Goal: Information Seeking & Learning: Learn about a topic

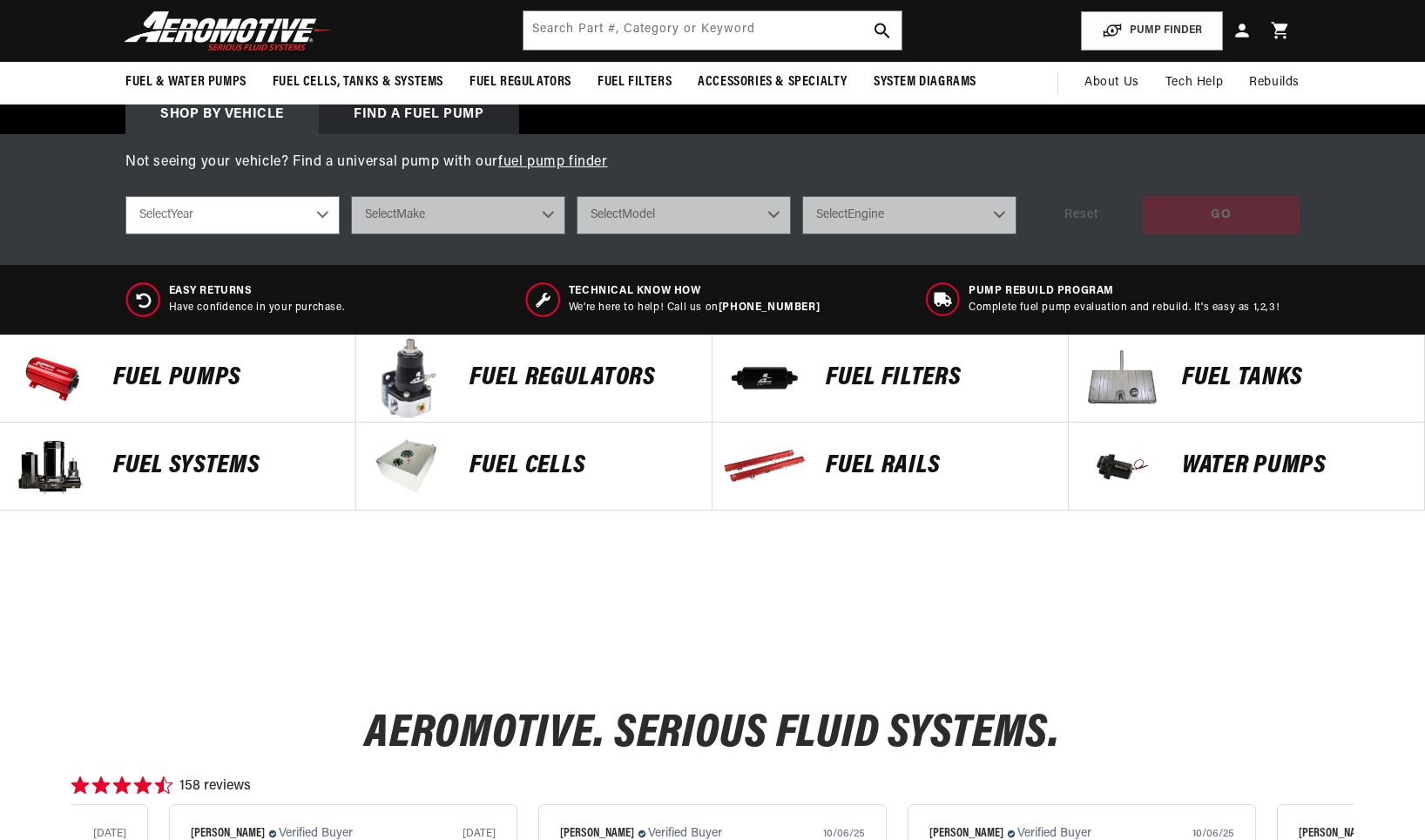
scroll to position [523, 0]
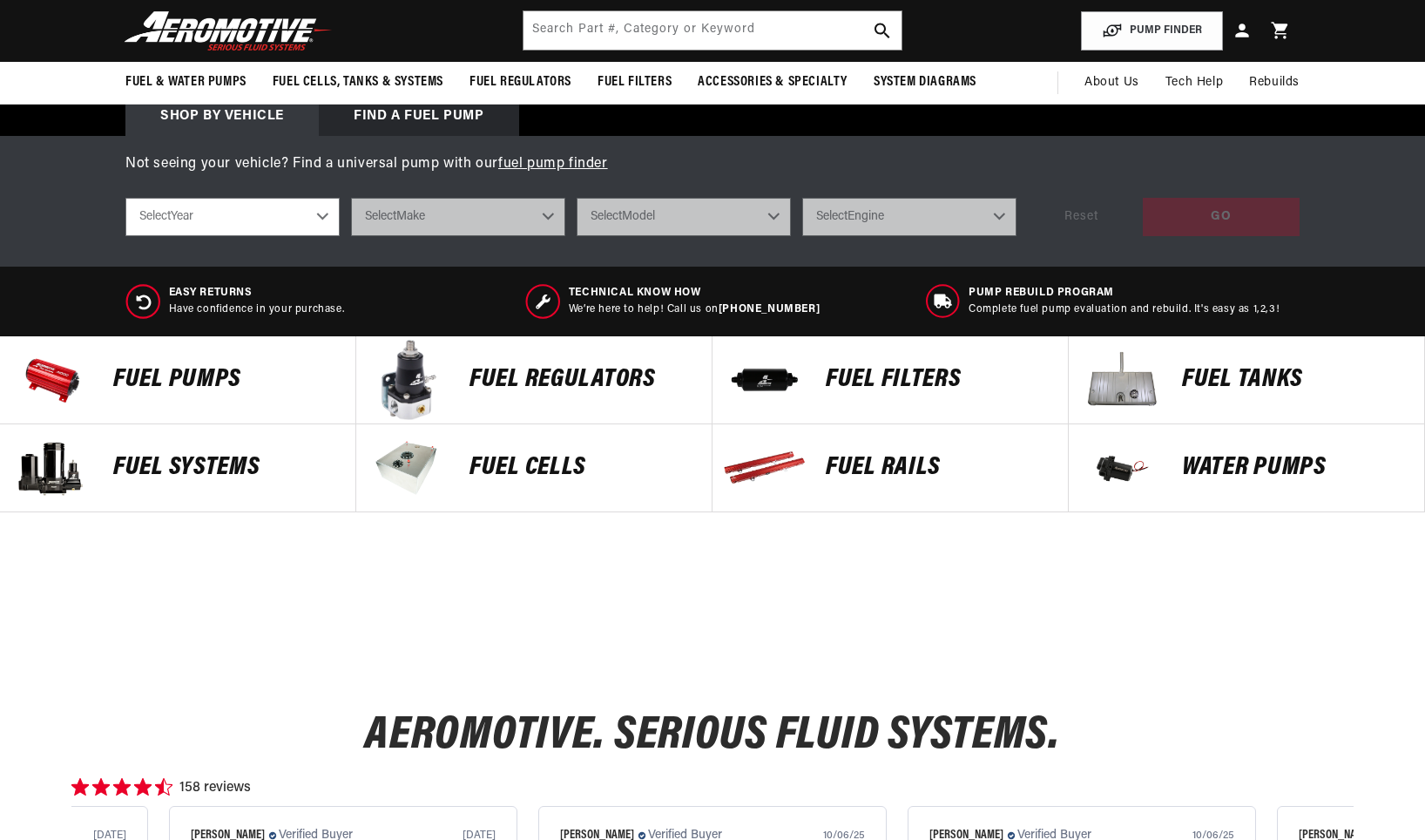
click at [556, 462] on p "FUEL Cells" at bounding box center [582, 468] width 225 height 26
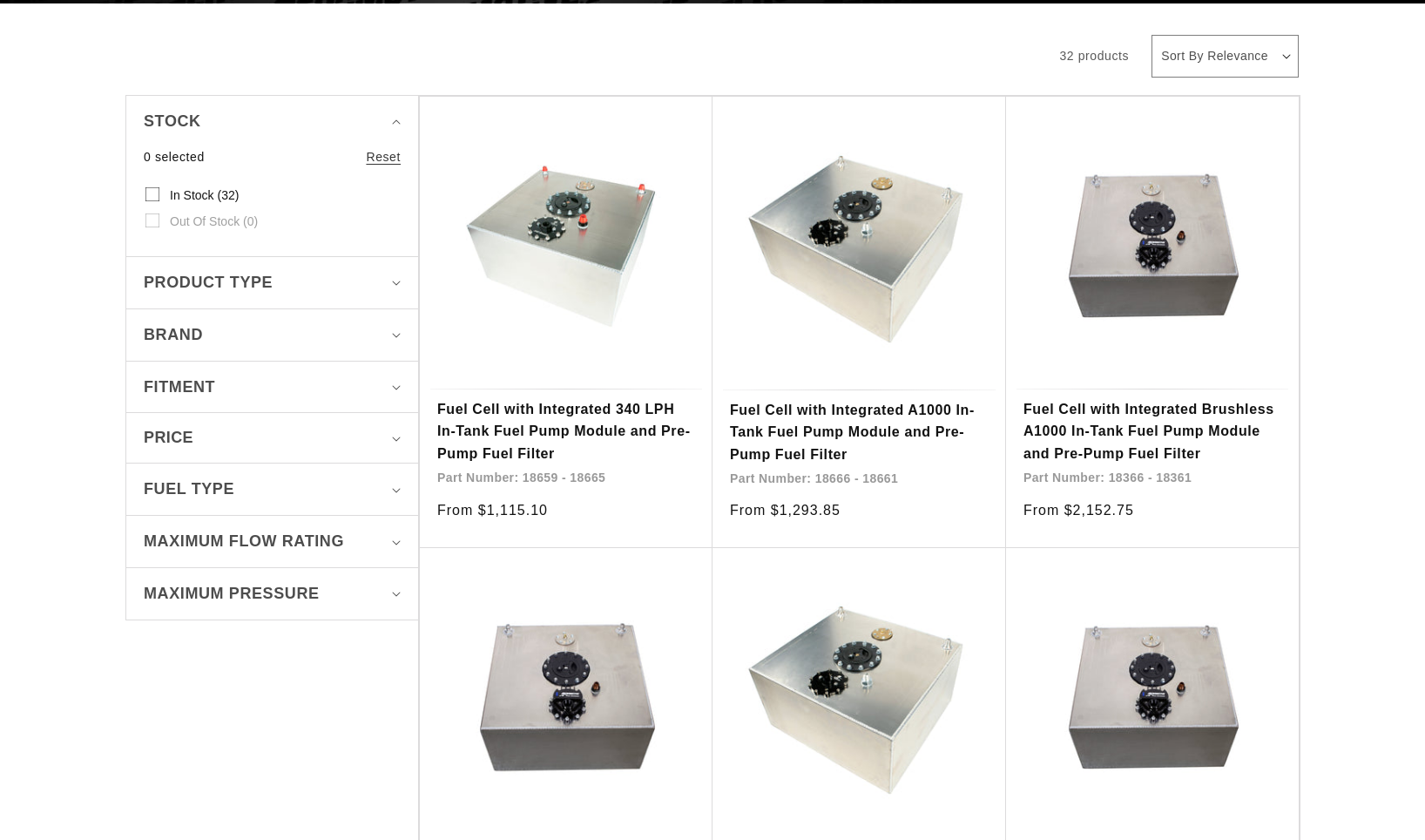
scroll to position [523, 0]
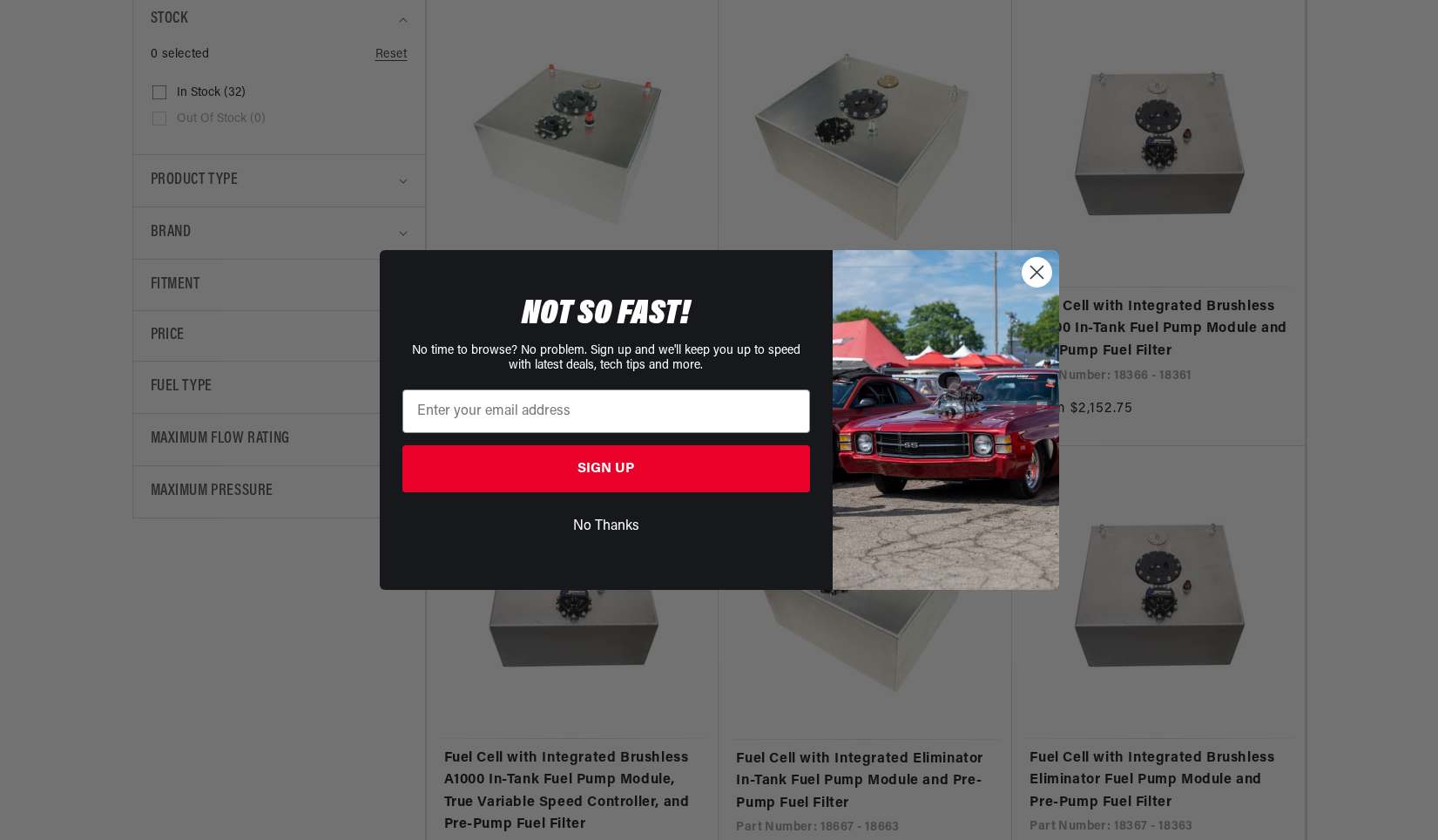
click at [1029, 265] on circle "Close dialog" at bounding box center [1036, 272] width 28 height 28
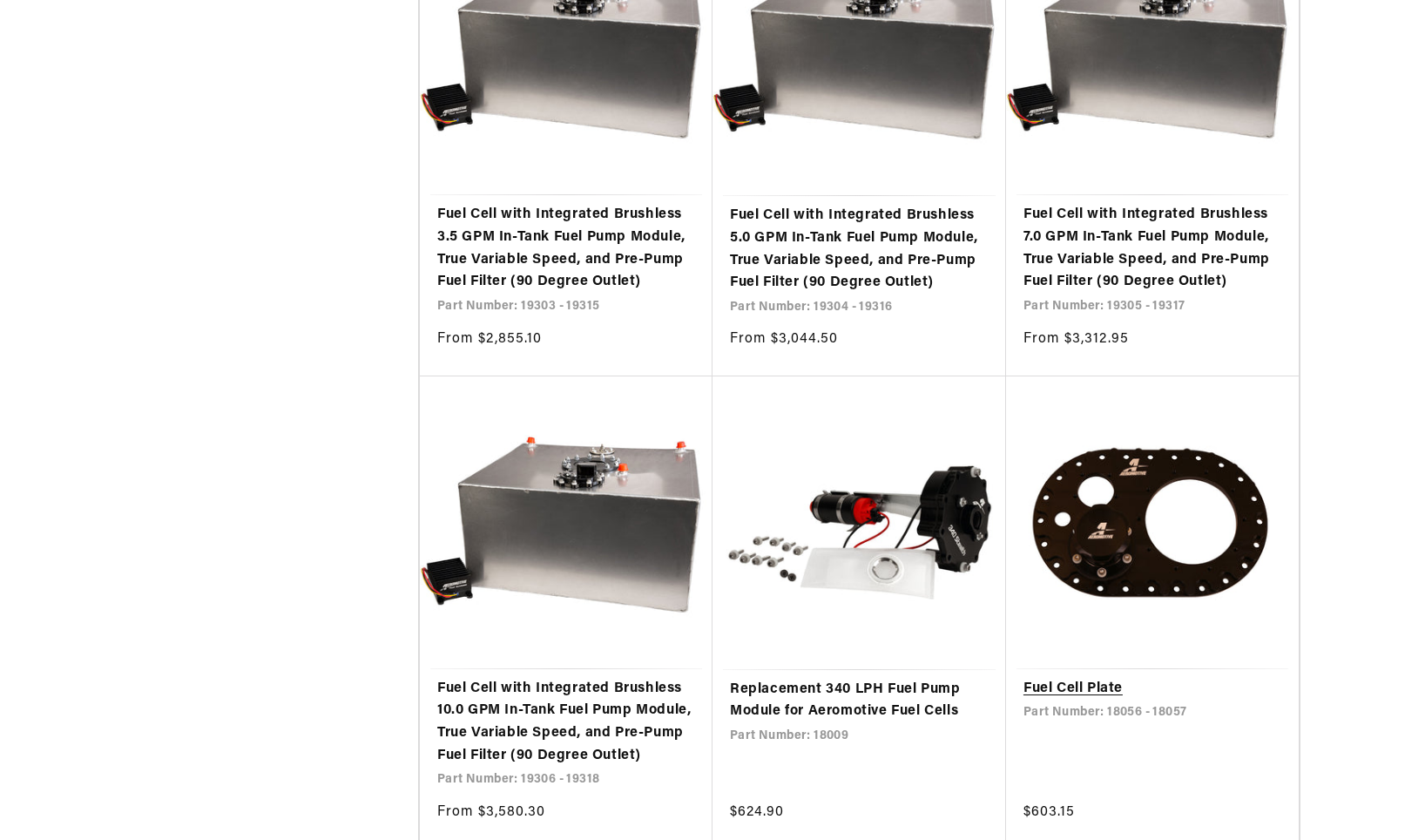
scroll to position [3136, 0]
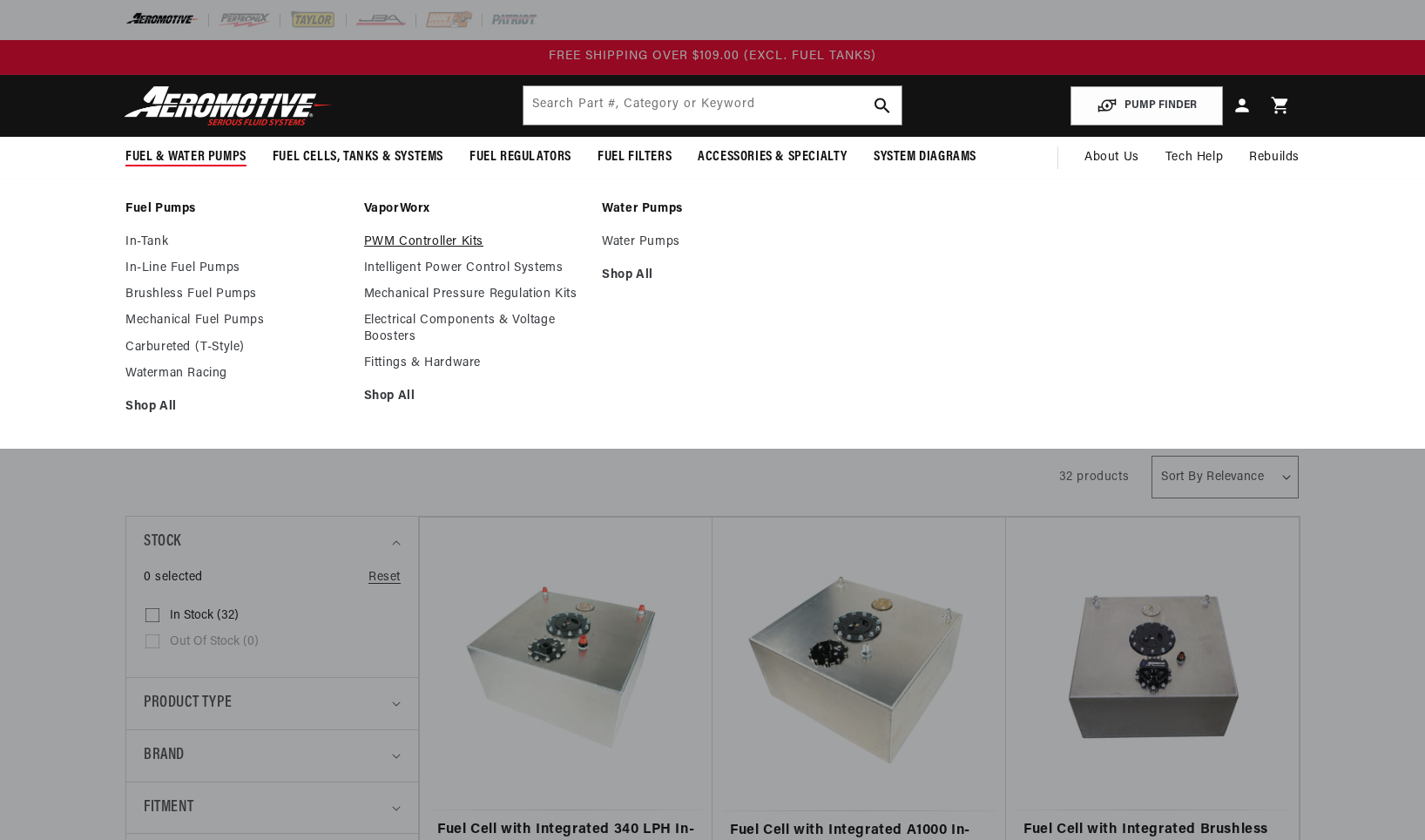
click at [403, 239] on link "PWM Controller Kits" at bounding box center [474, 242] width 221 height 16
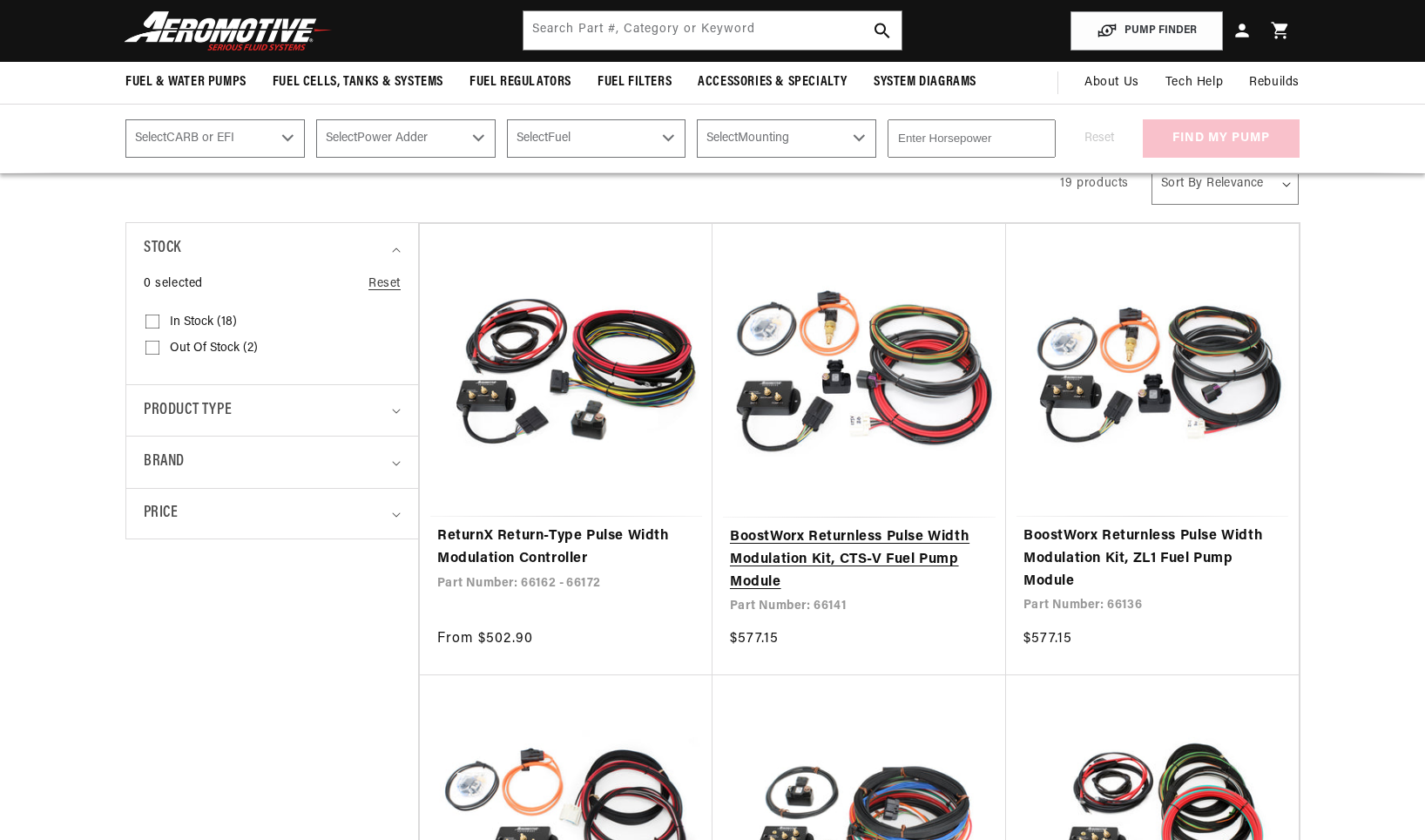
scroll to position [87, 0]
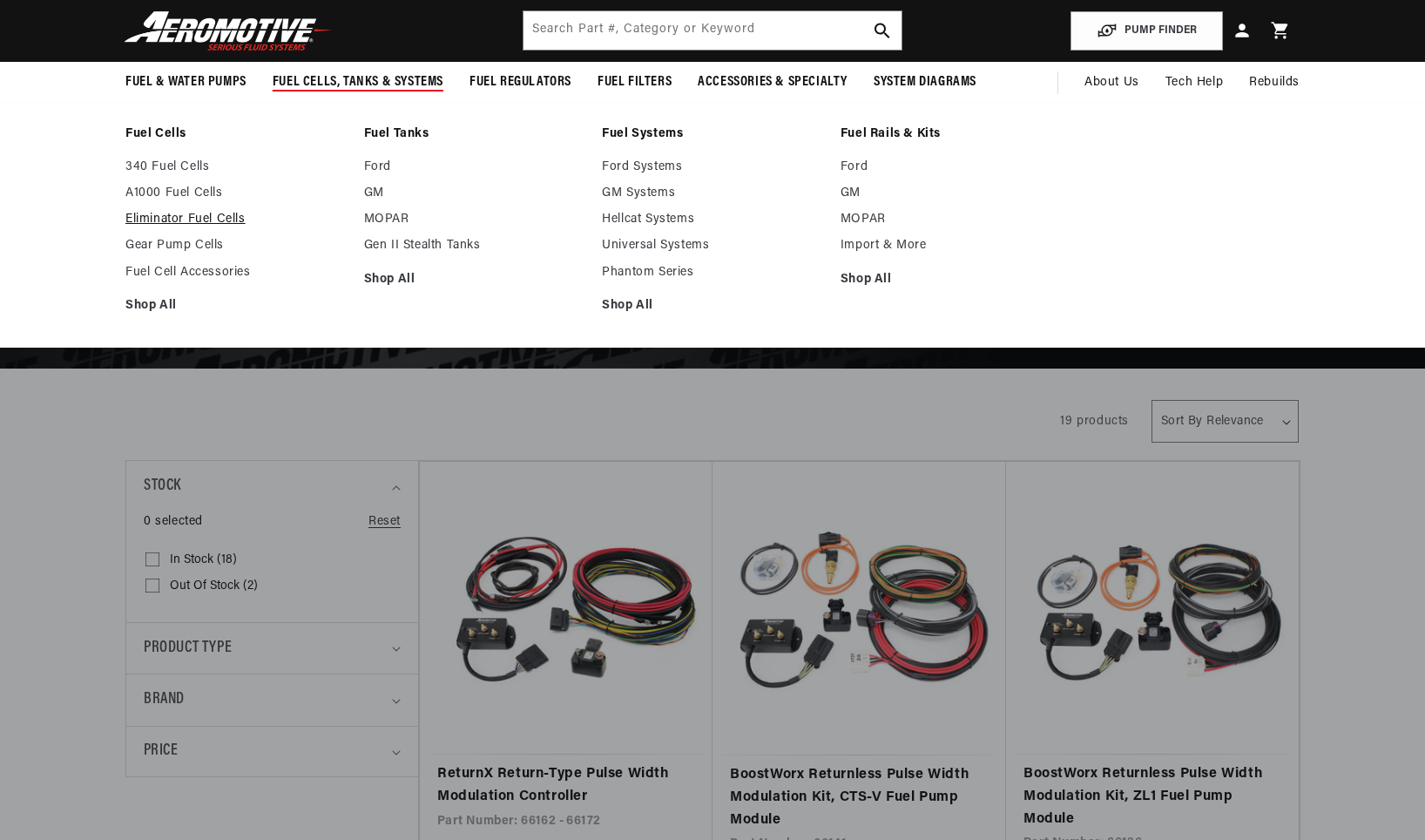
click at [179, 217] on link "Eliminator Fuel Cells" at bounding box center [236, 219] width 221 height 16
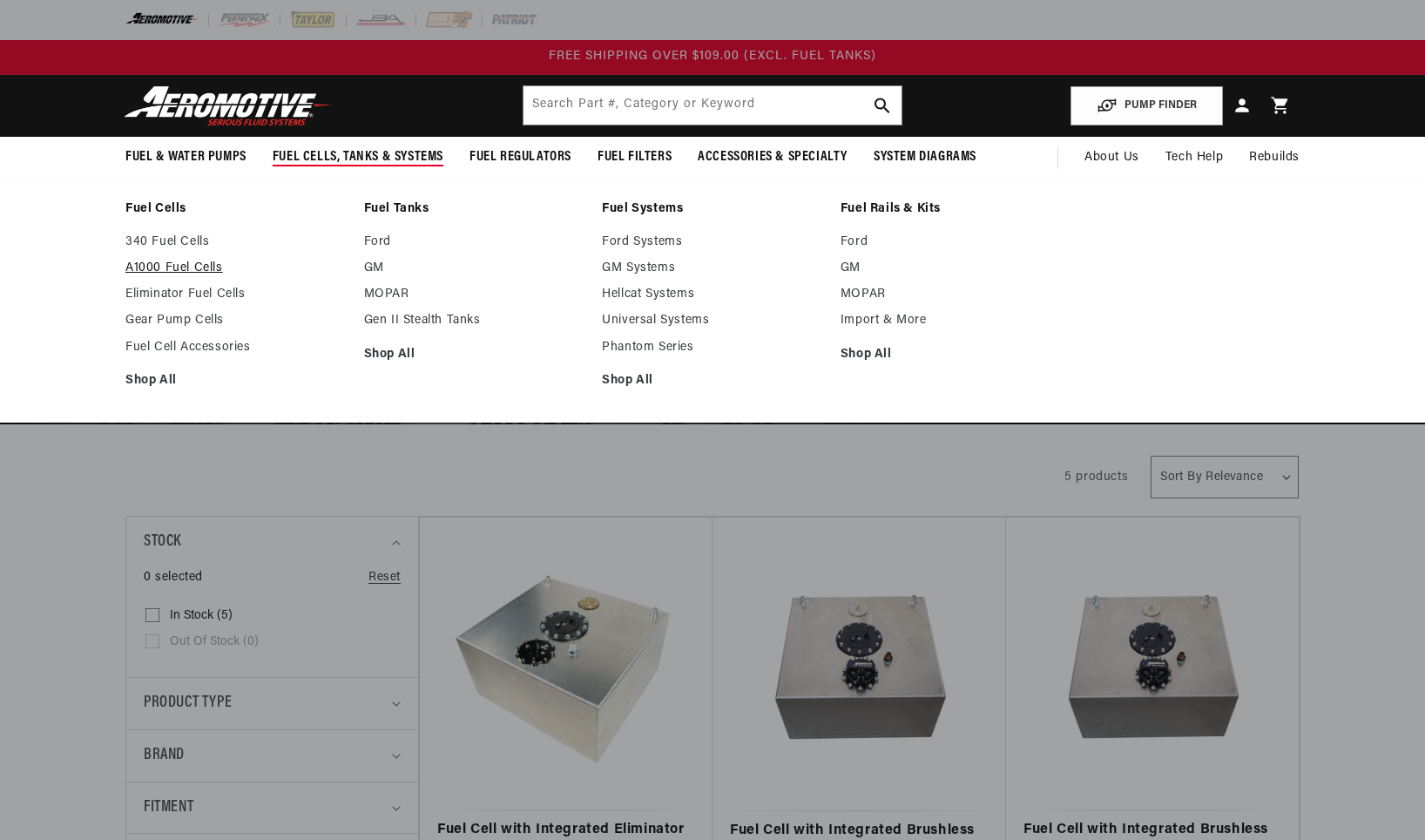
click at [194, 265] on link "A1000 Fuel Cells" at bounding box center [236, 268] width 221 height 16
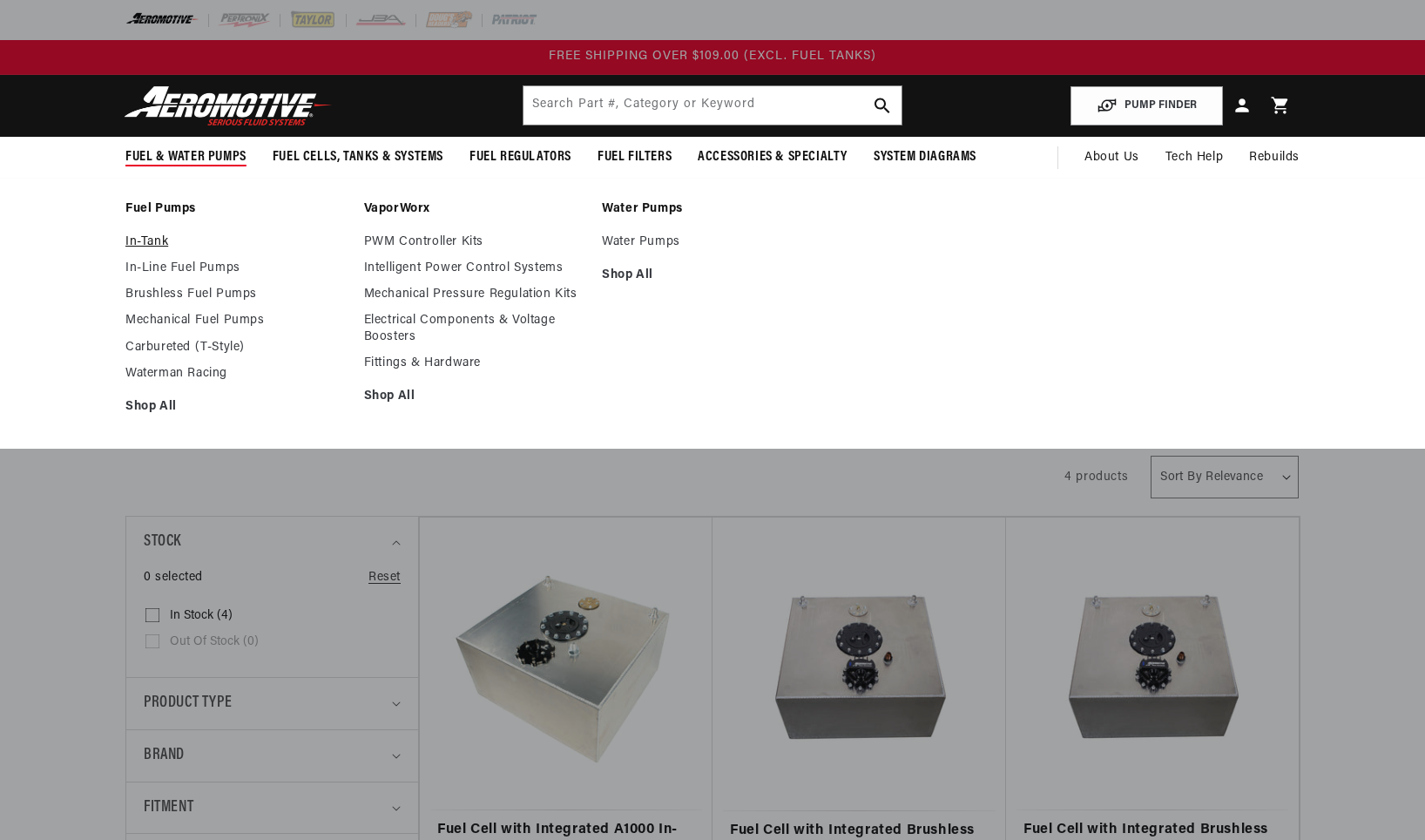
click at [163, 243] on link "In-Tank" at bounding box center [236, 242] width 221 height 16
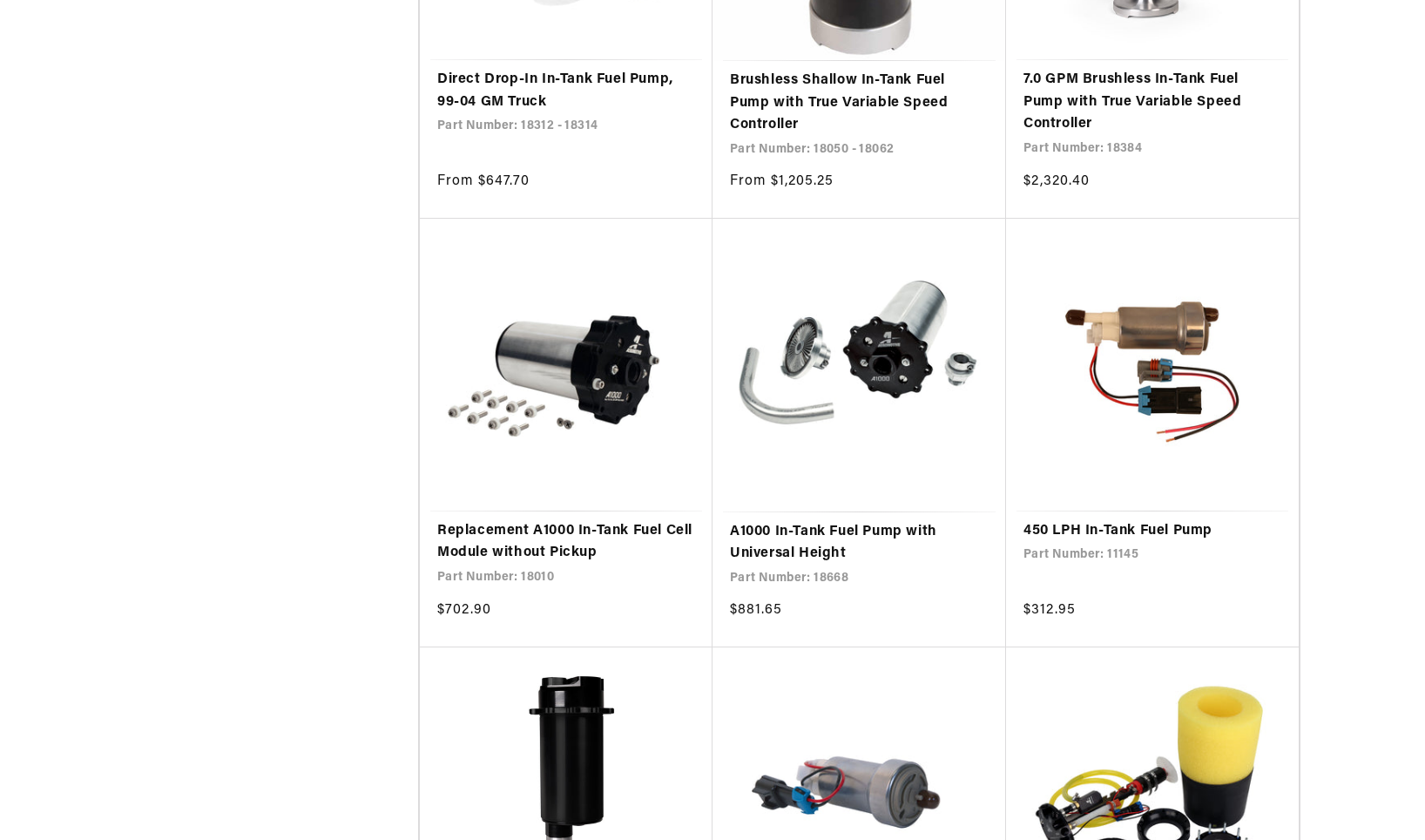
scroll to position [2527, 0]
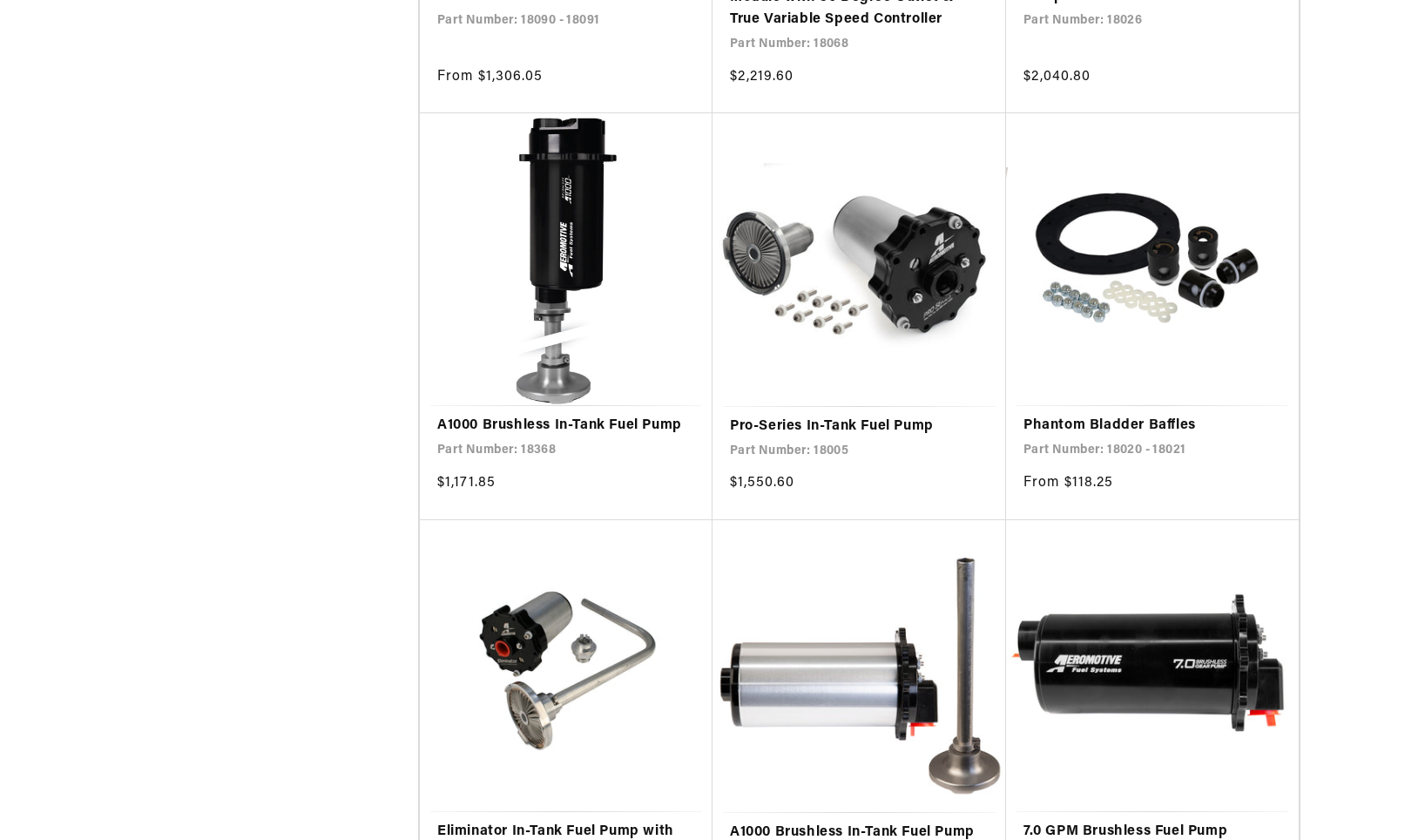
scroll to position [6969, 0]
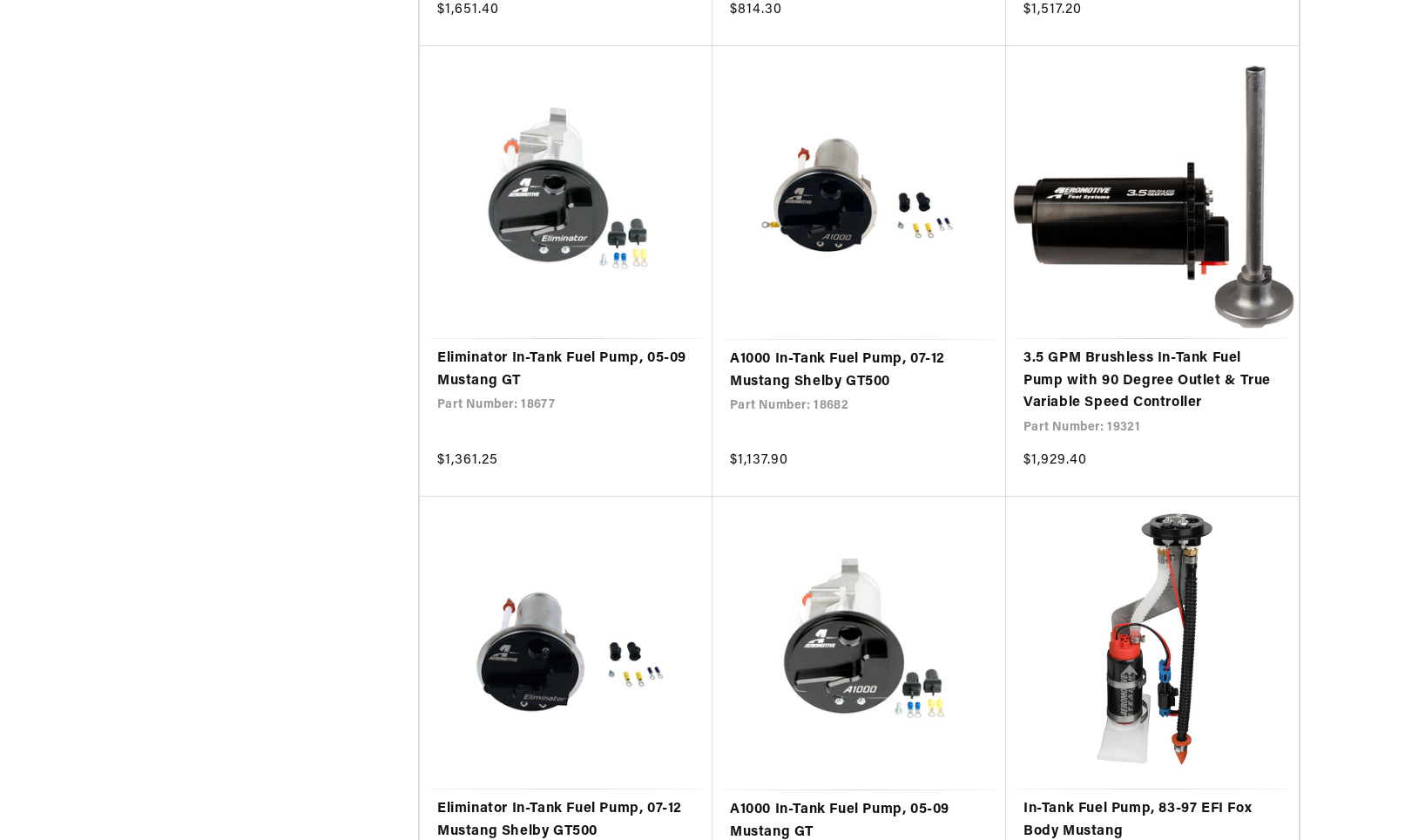
scroll to position [10366, 0]
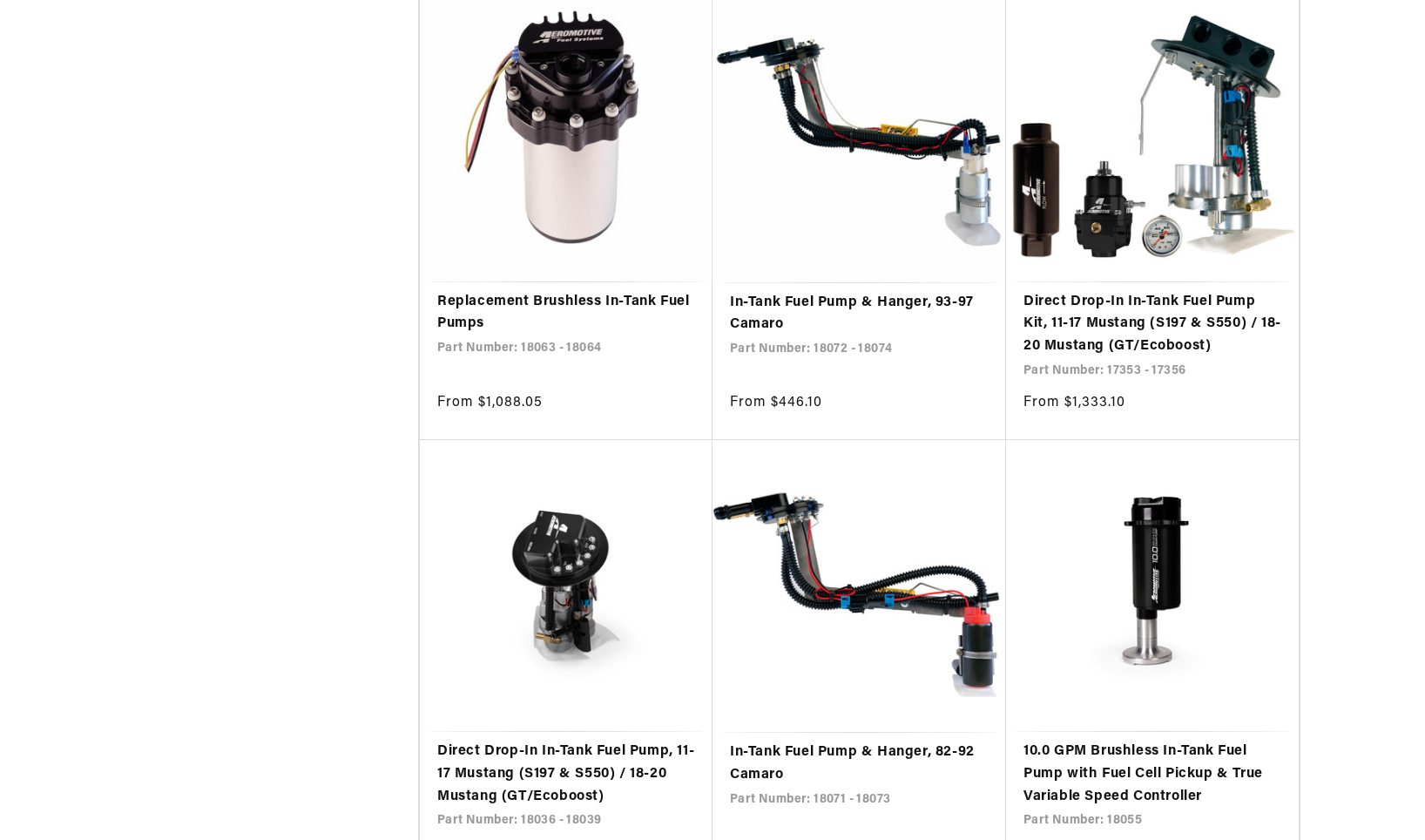
scroll to position [11237, 0]
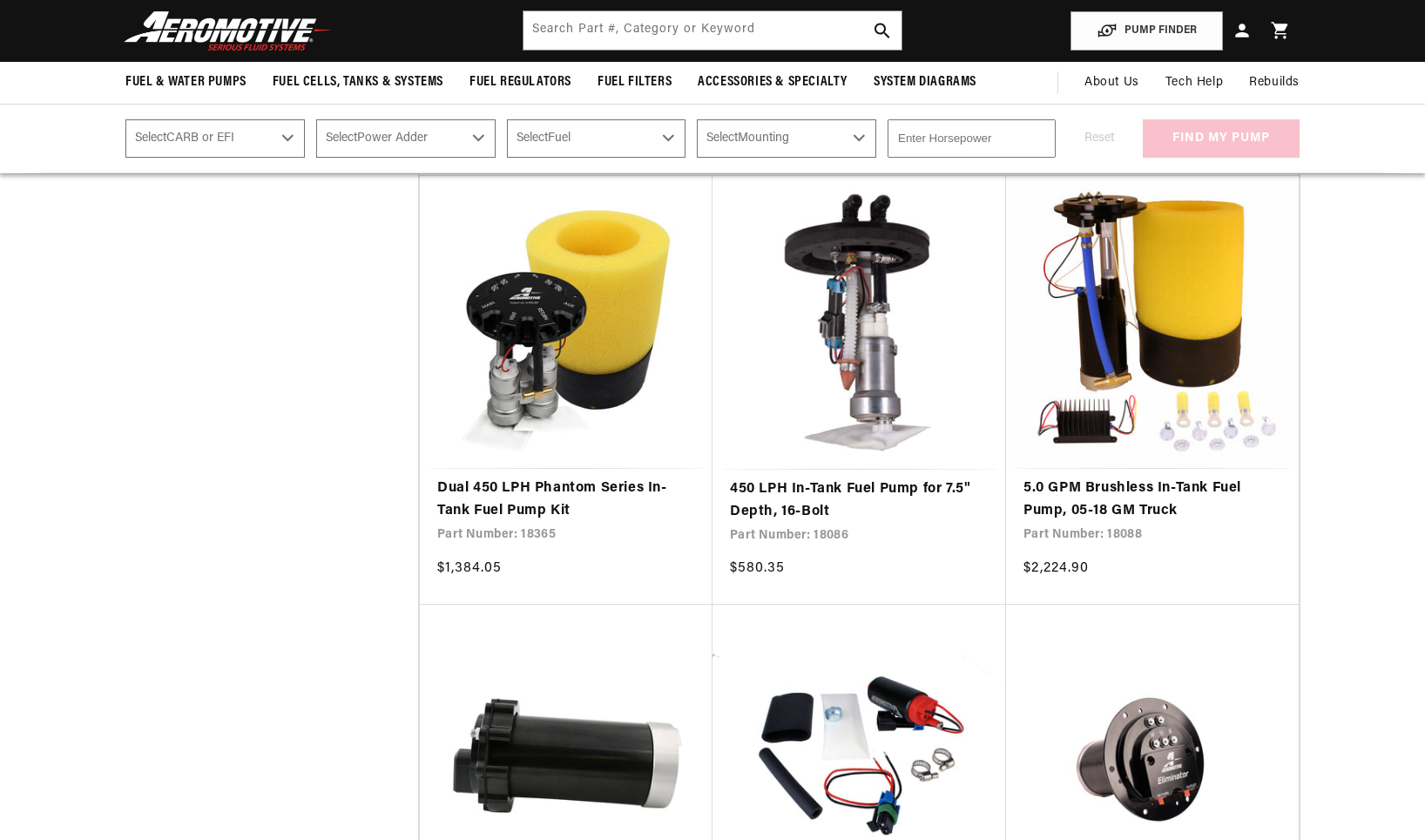
scroll to position [13414, 0]
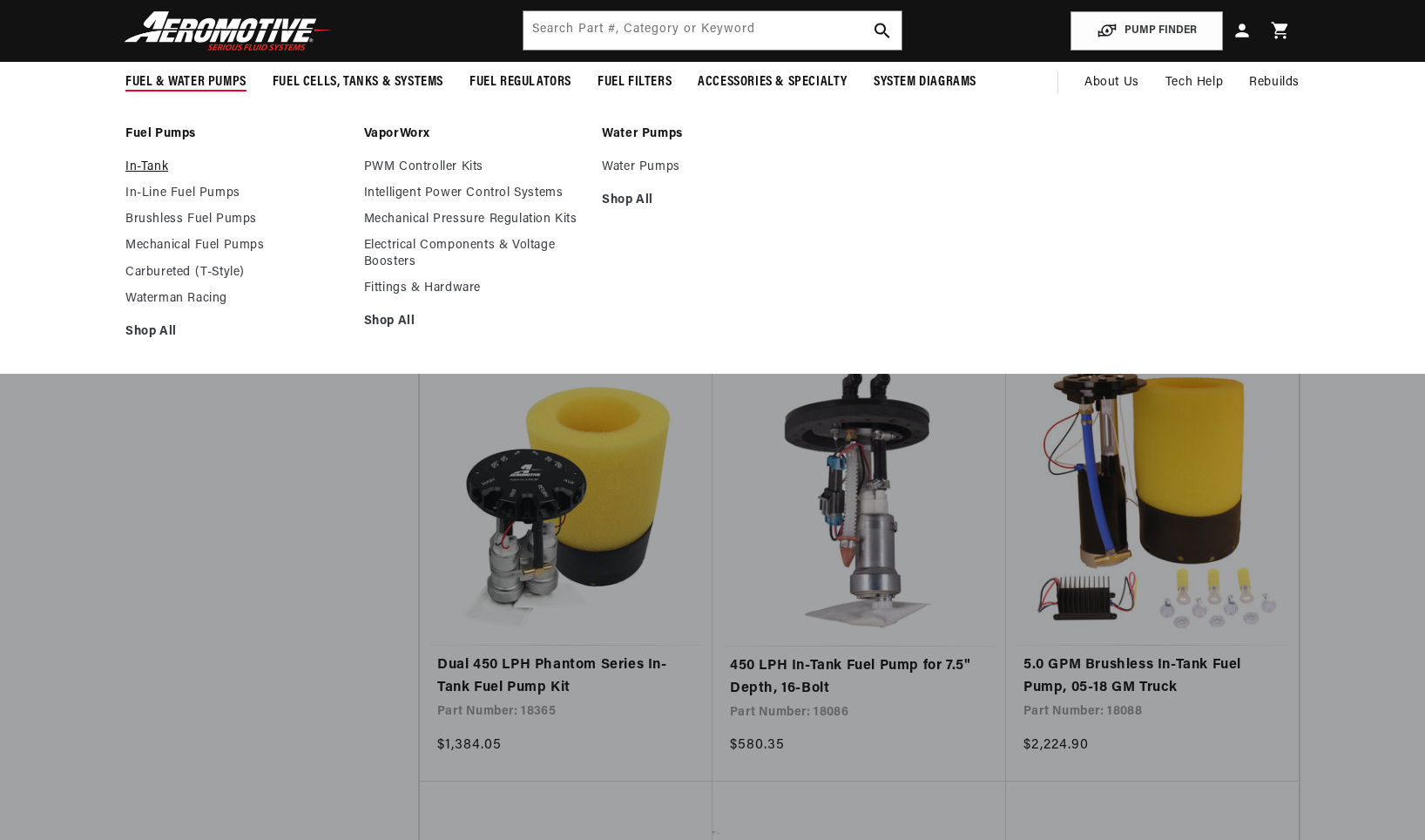
click at [147, 169] on link "In-Tank" at bounding box center [236, 167] width 221 height 16
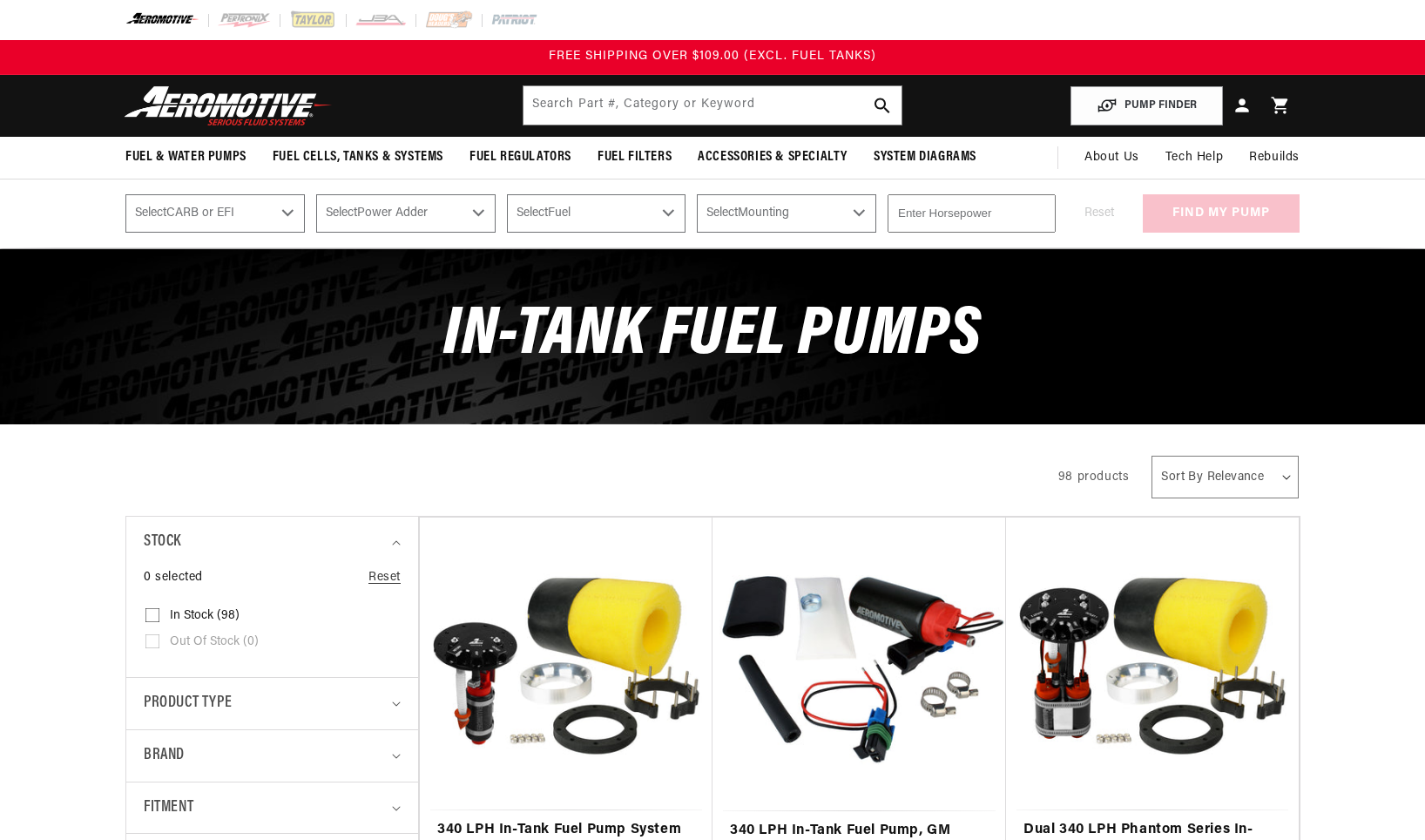
click at [227, 94] on img at bounding box center [228, 105] width 217 height 41
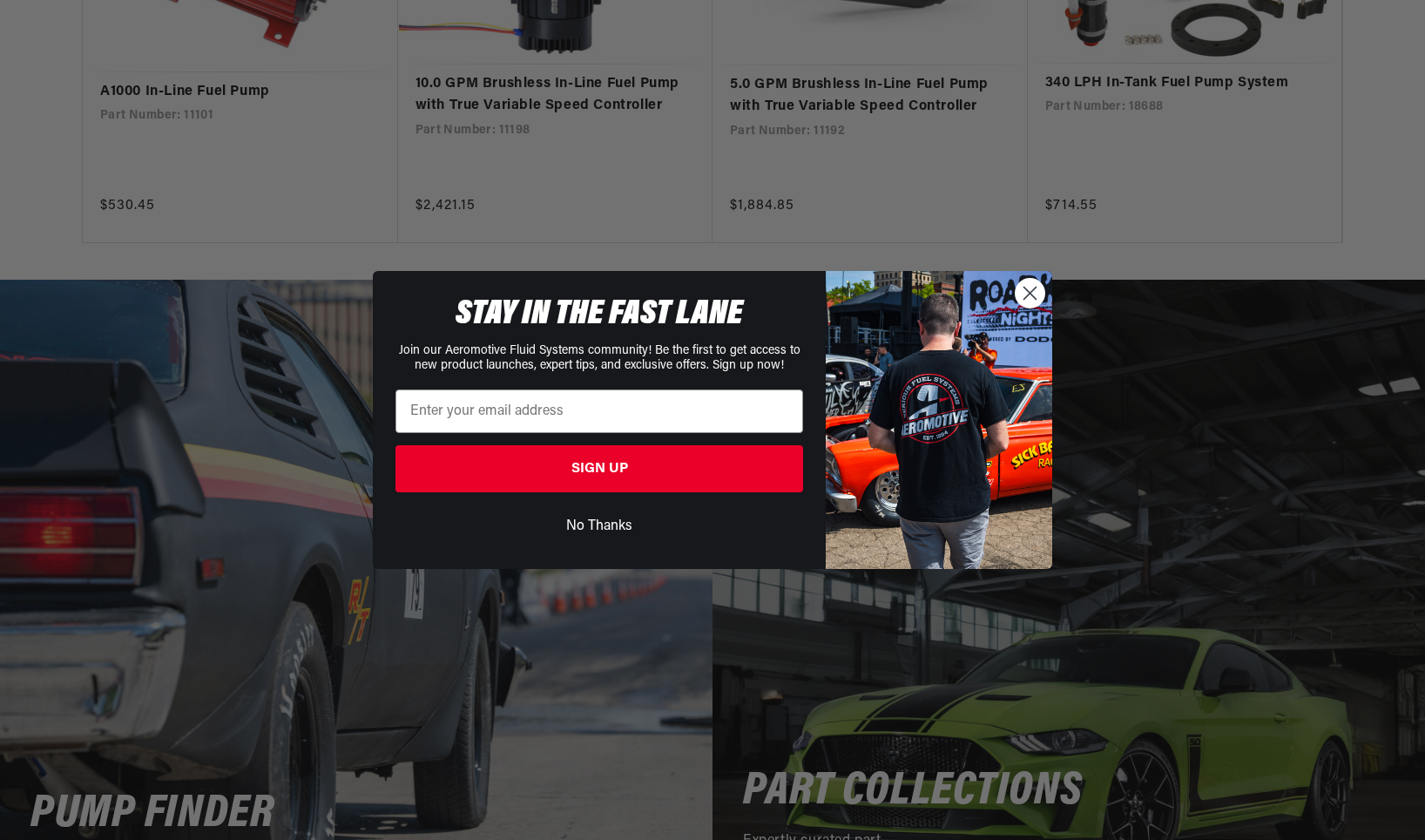
scroll to position [3310, 0]
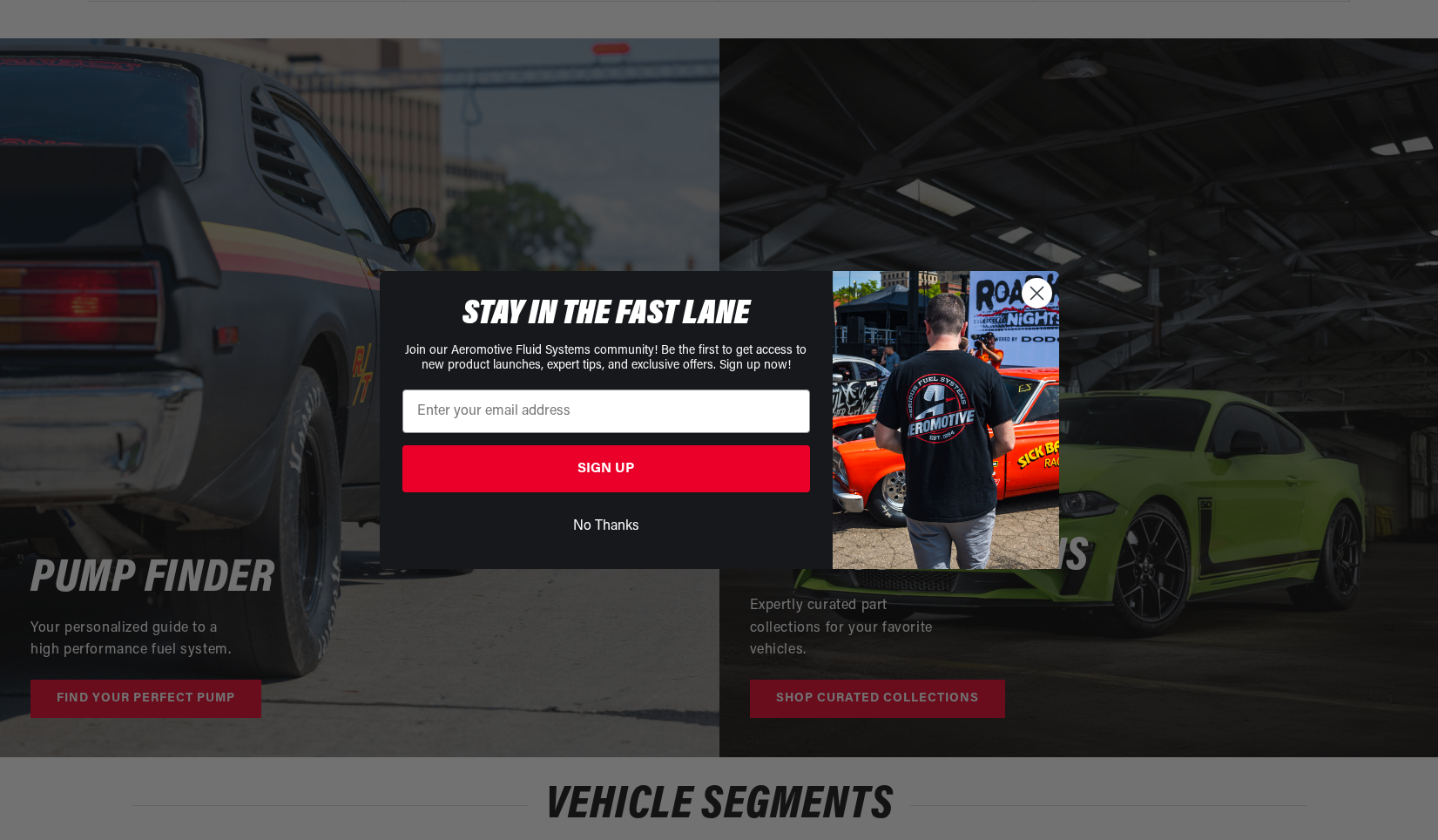
drag, startPoint x: 1027, startPoint y: 290, endPoint x: 909, endPoint y: 406, distance: 165.5
click at [1024, 291] on circle "Close dialog" at bounding box center [1036, 293] width 28 height 28
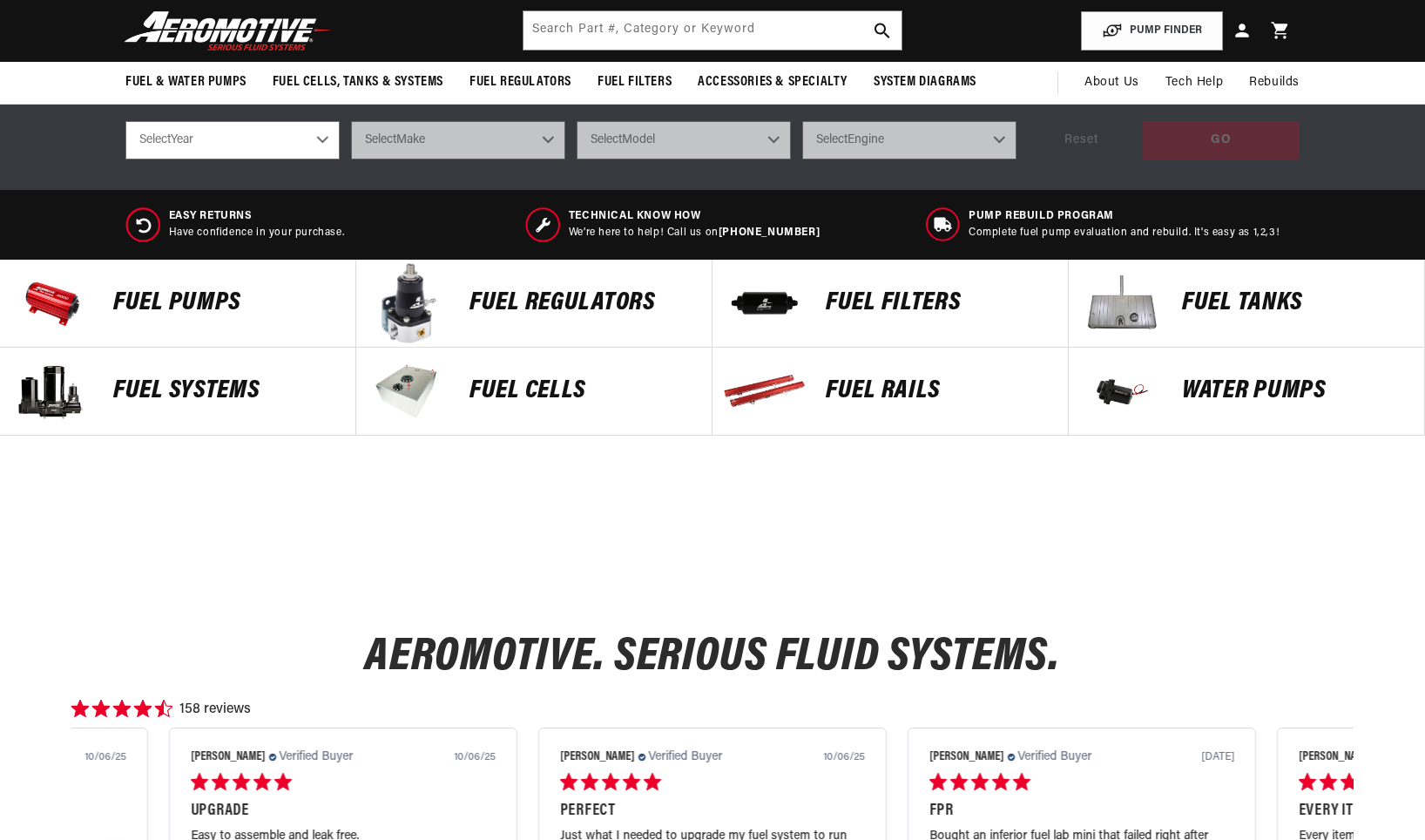
scroll to position [523, 0]
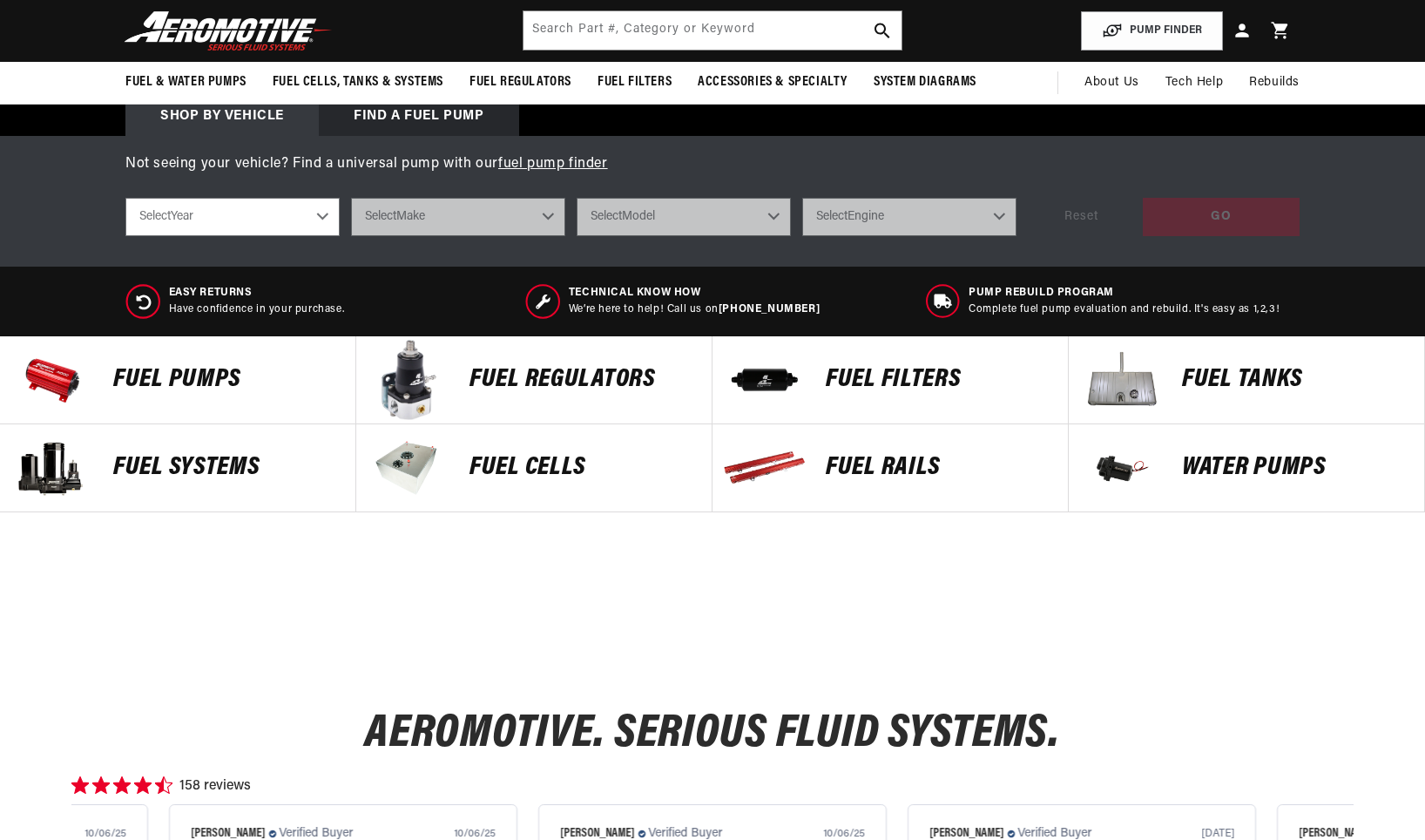
click at [821, 460] on div "FUEL Rails" at bounding box center [938, 468] width 260 height 87
click at [1280, 363] on div "Fuel Tanks" at bounding box center [1295, 380] width 260 height 87
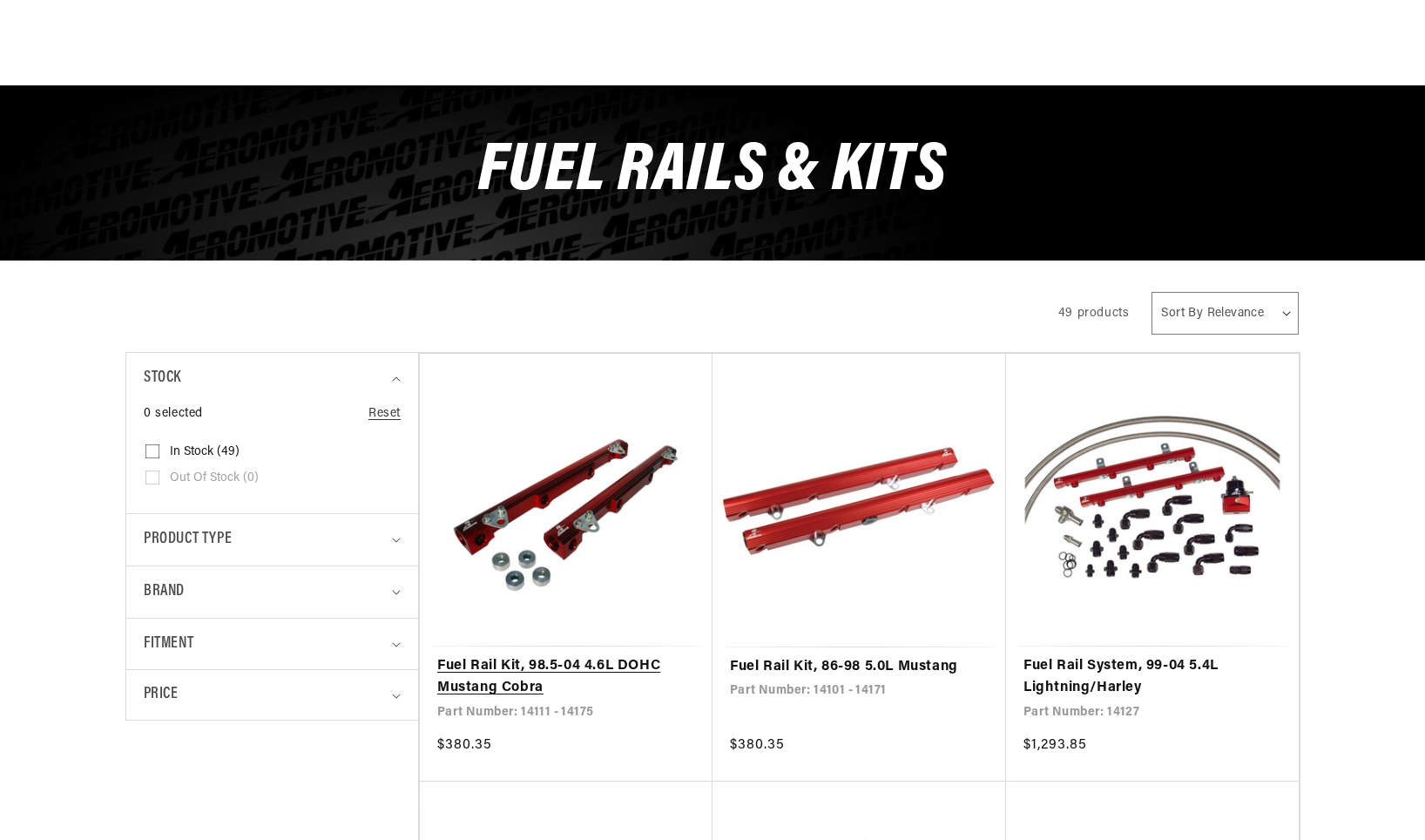
scroll to position [436, 0]
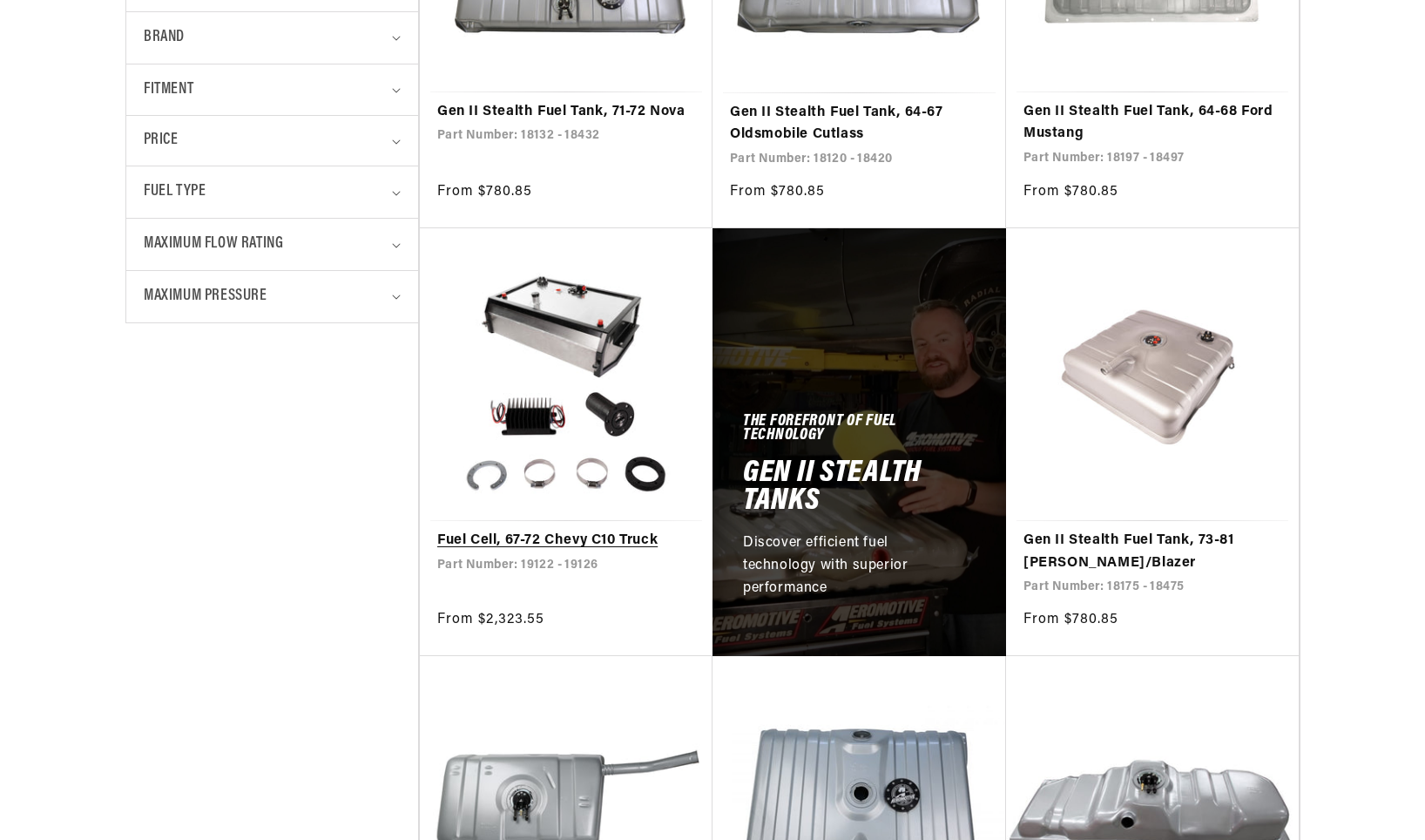
scroll to position [871, 0]
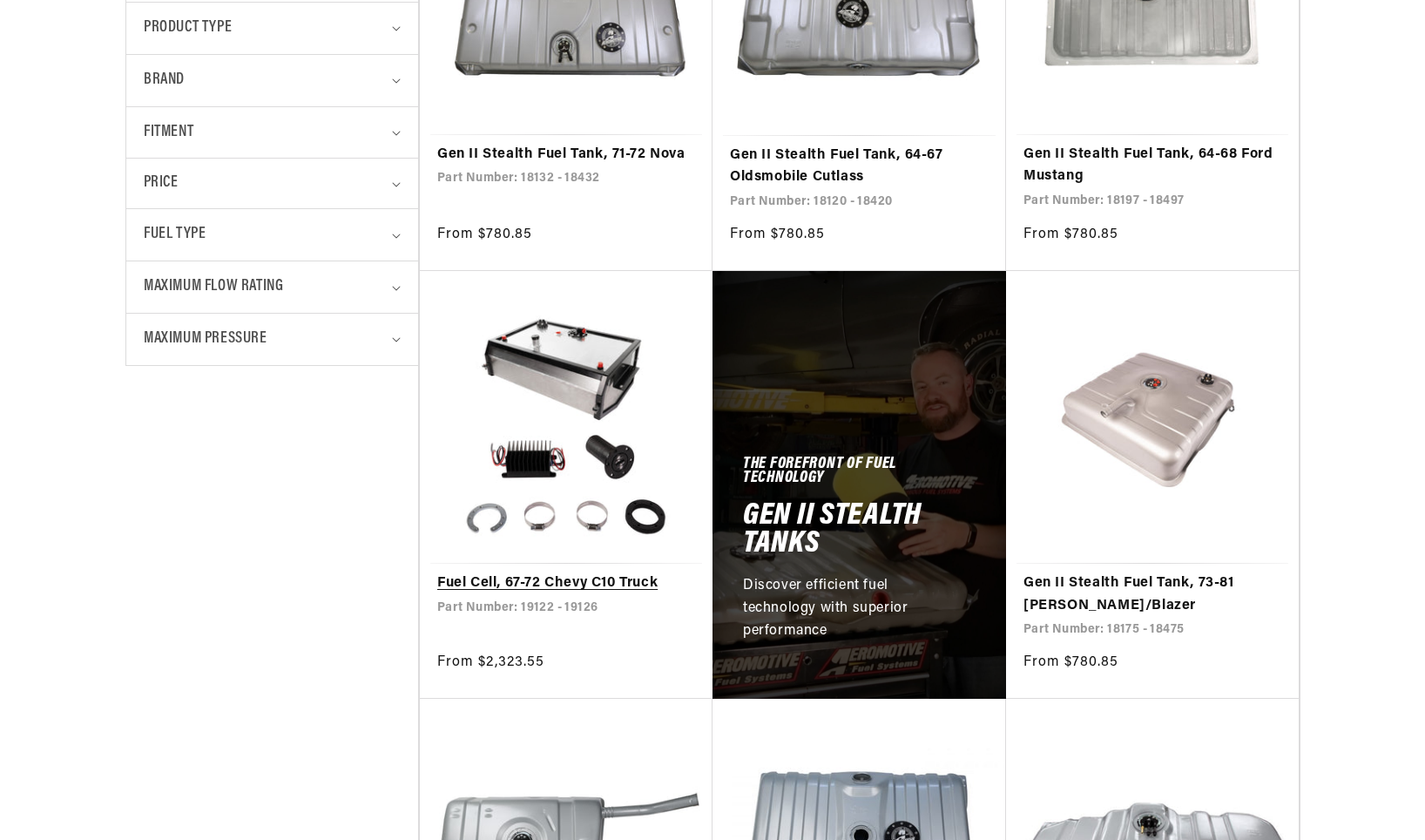
scroll to position [697, 0]
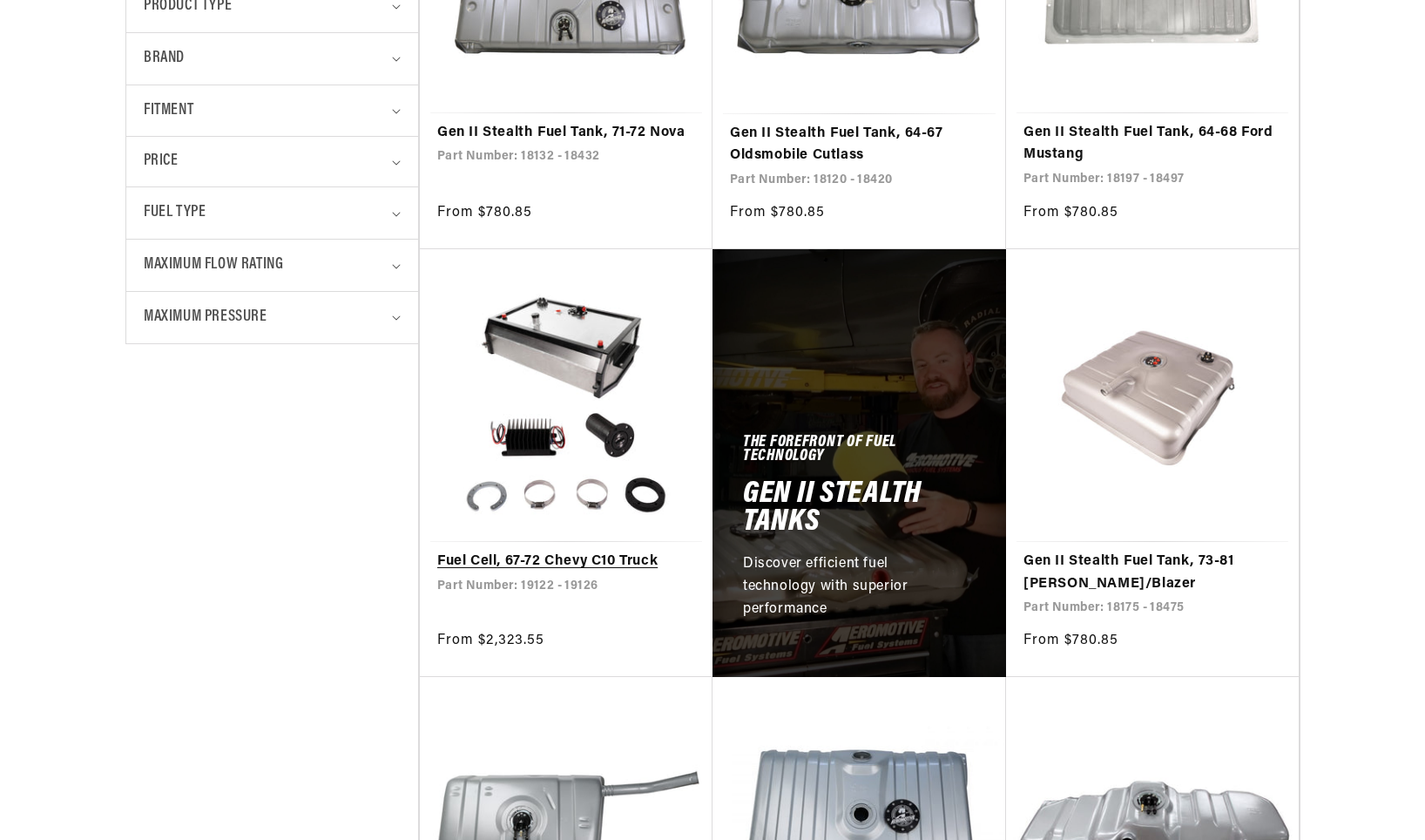
click at [592, 551] on link "Fuel Cell, 67-72 Chevy C10 Truck" at bounding box center [566, 562] width 258 height 23
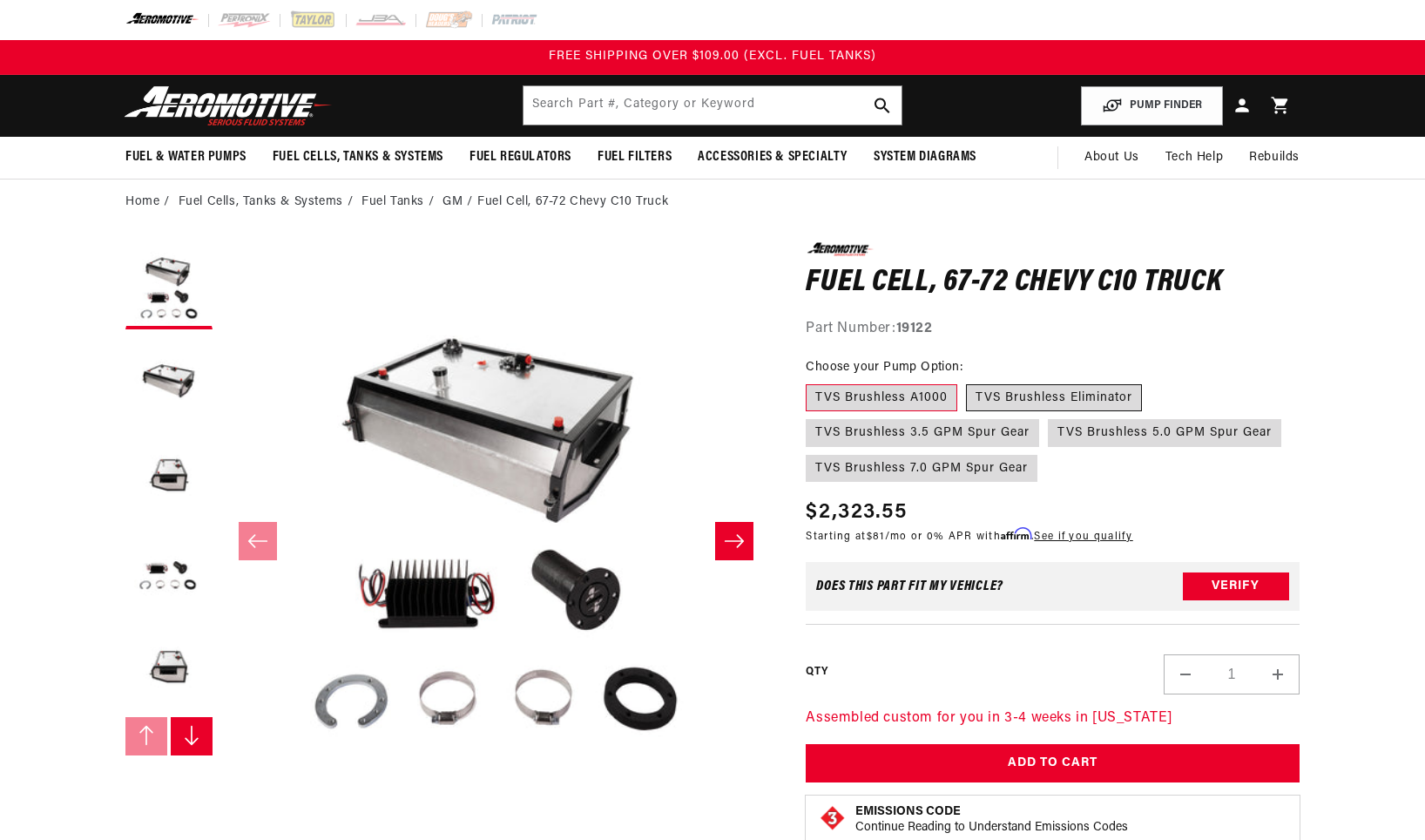
click at [1076, 403] on label "TVS Brushless Eliminator" at bounding box center [1054, 399] width 176 height 28
click at [967, 382] on input "TVS Brushless Eliminator" at bounding box center [966, 381] width 1 height 1
radio input "true"
click at [883, 439] on label "TVS Brushless 3.5 GPM Spur Gear" at bounding box center [922, 433] width 233 height 28
click at [1151, 382] on input "TVS Brushless 3.5 GPM Spur Gear" at bounding box center [1151, 381] width 1 height 1
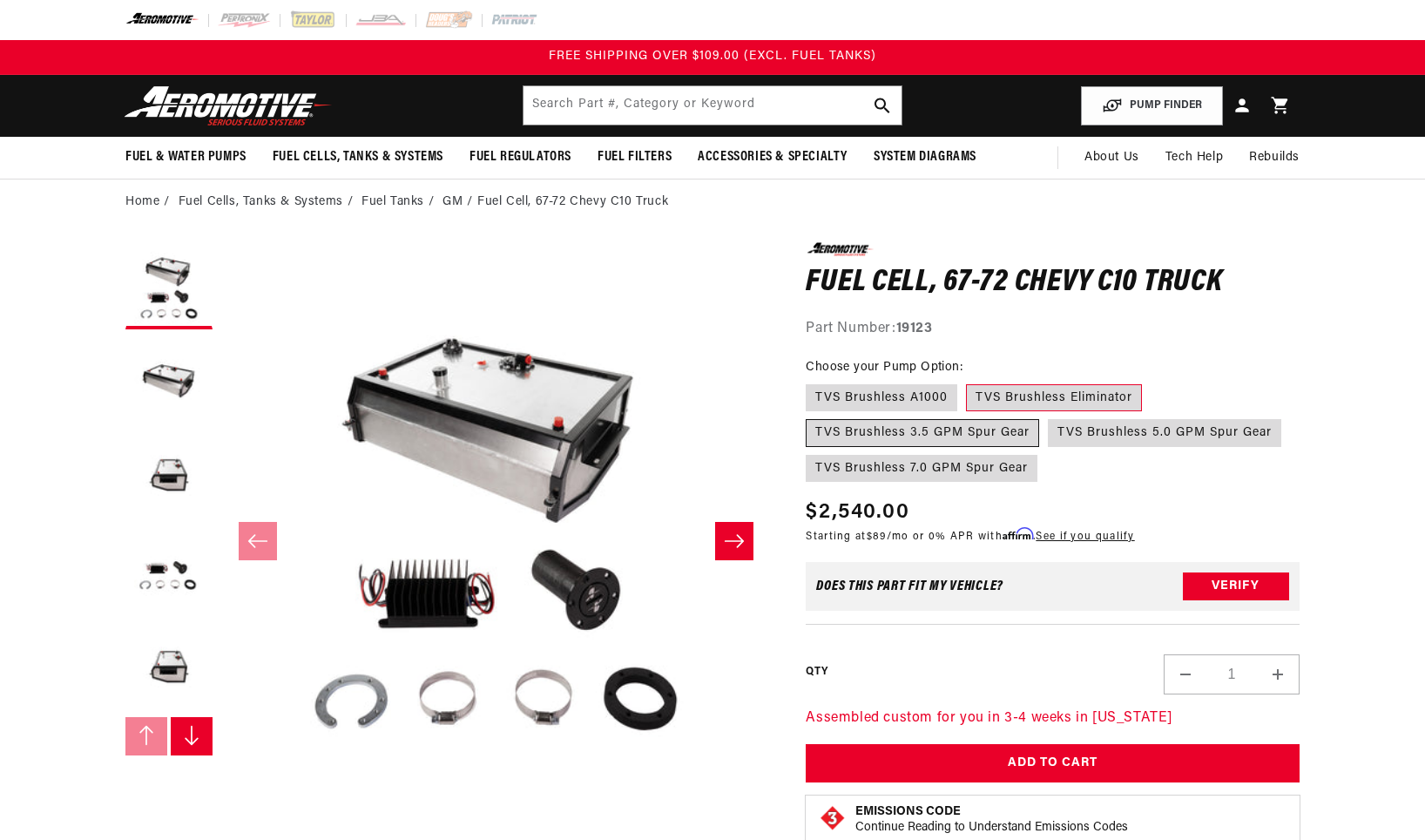
radio input "true"
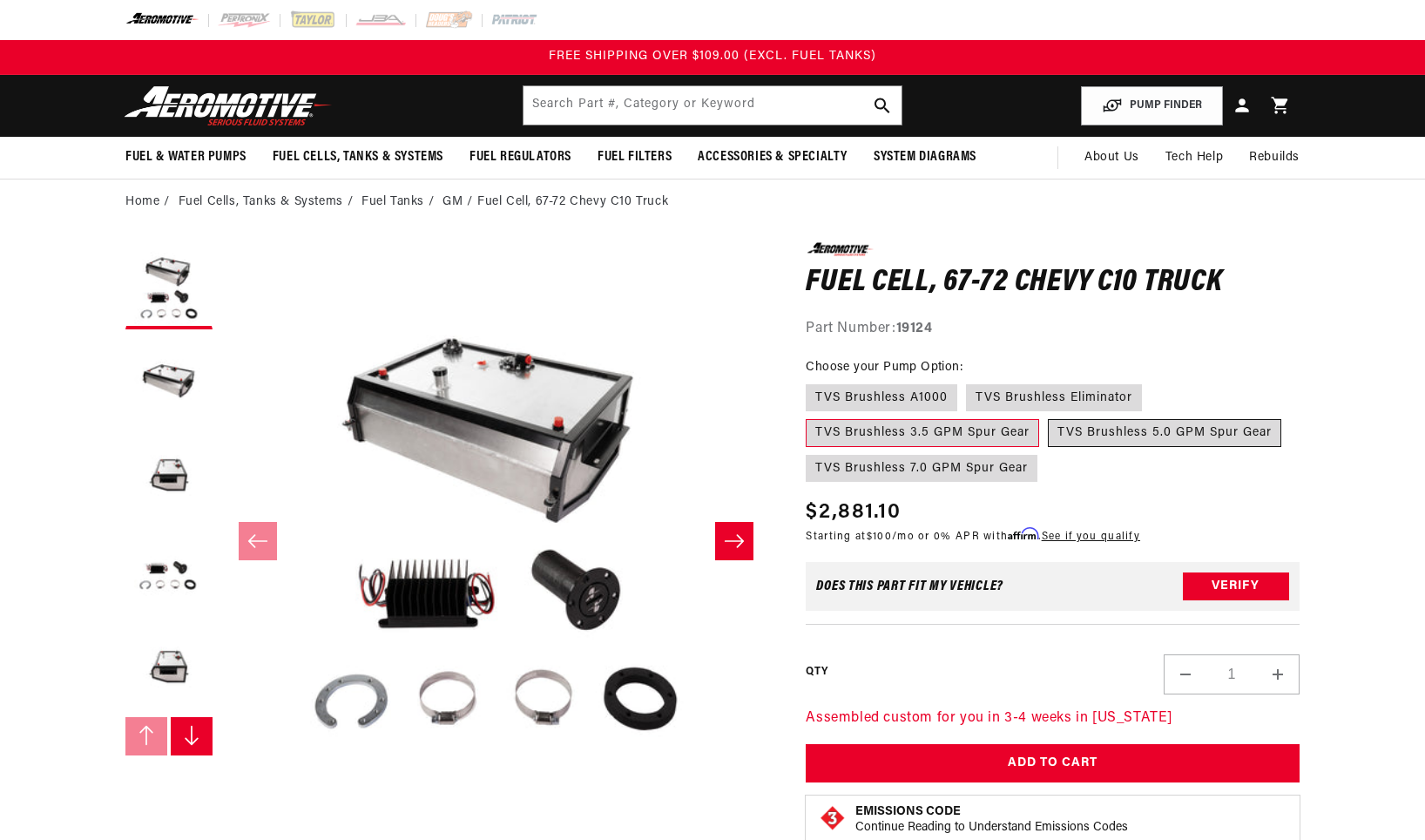
click at [1137, 431] on label "TVS Brushless 5.0 GPM Spur Gear" at bounding box center [1164, 433] width 233 height 28
click at [1049, 417] on input "TVS Brushless 5.0 GPM Spur Gear" at bounding box center [1048, 416] width 1 height 1
radio input "true"
click at [911, 477] on label "TVS Brushless 7.0 GPM Spur Gear" at bounding box center [921, 469] width 232 height 28
click at [1290, 417] on input "TVS Brushless 7.0 GPM Spur Gear" at bounding box center [1290, 416] width 1 height 1
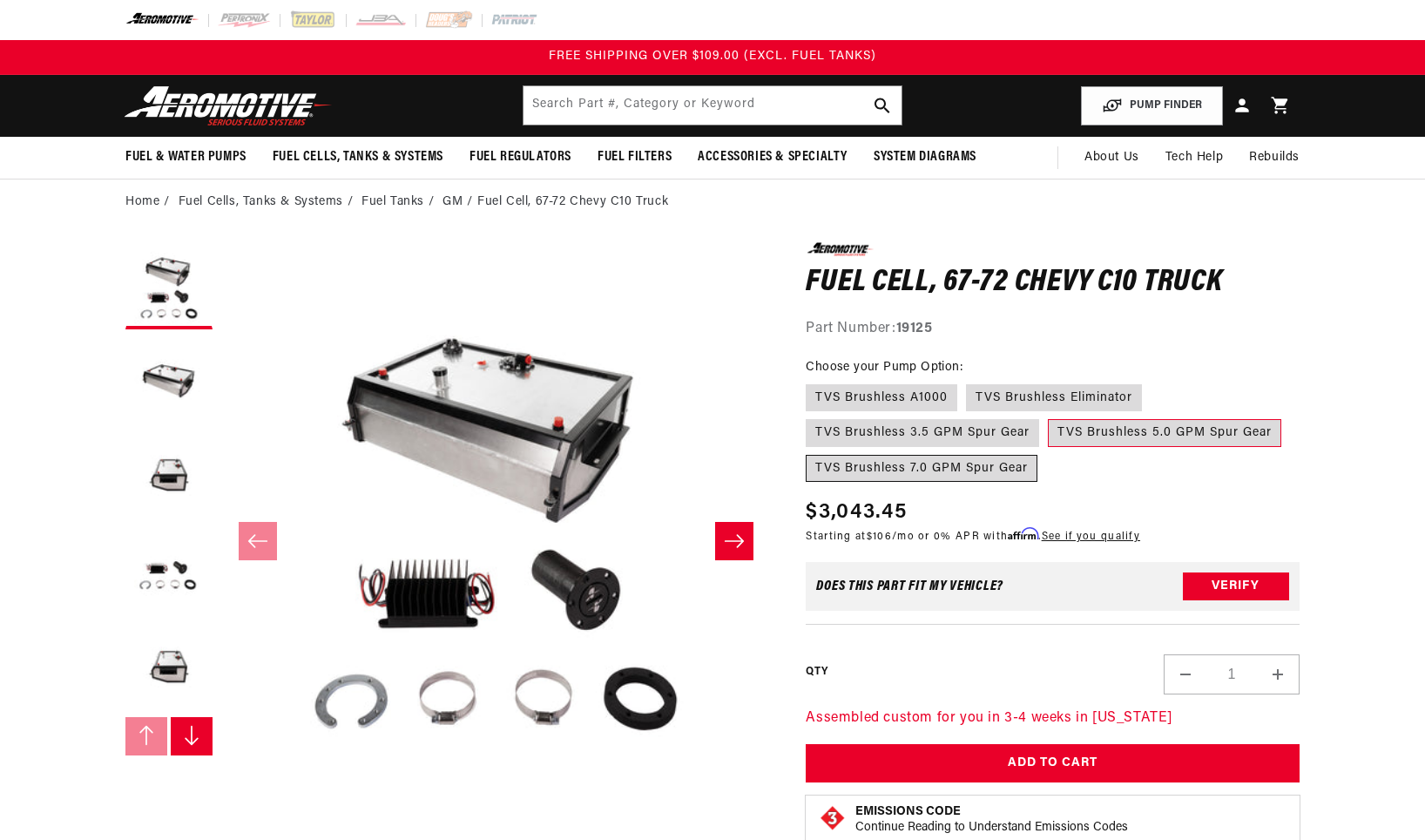
radio input "true"
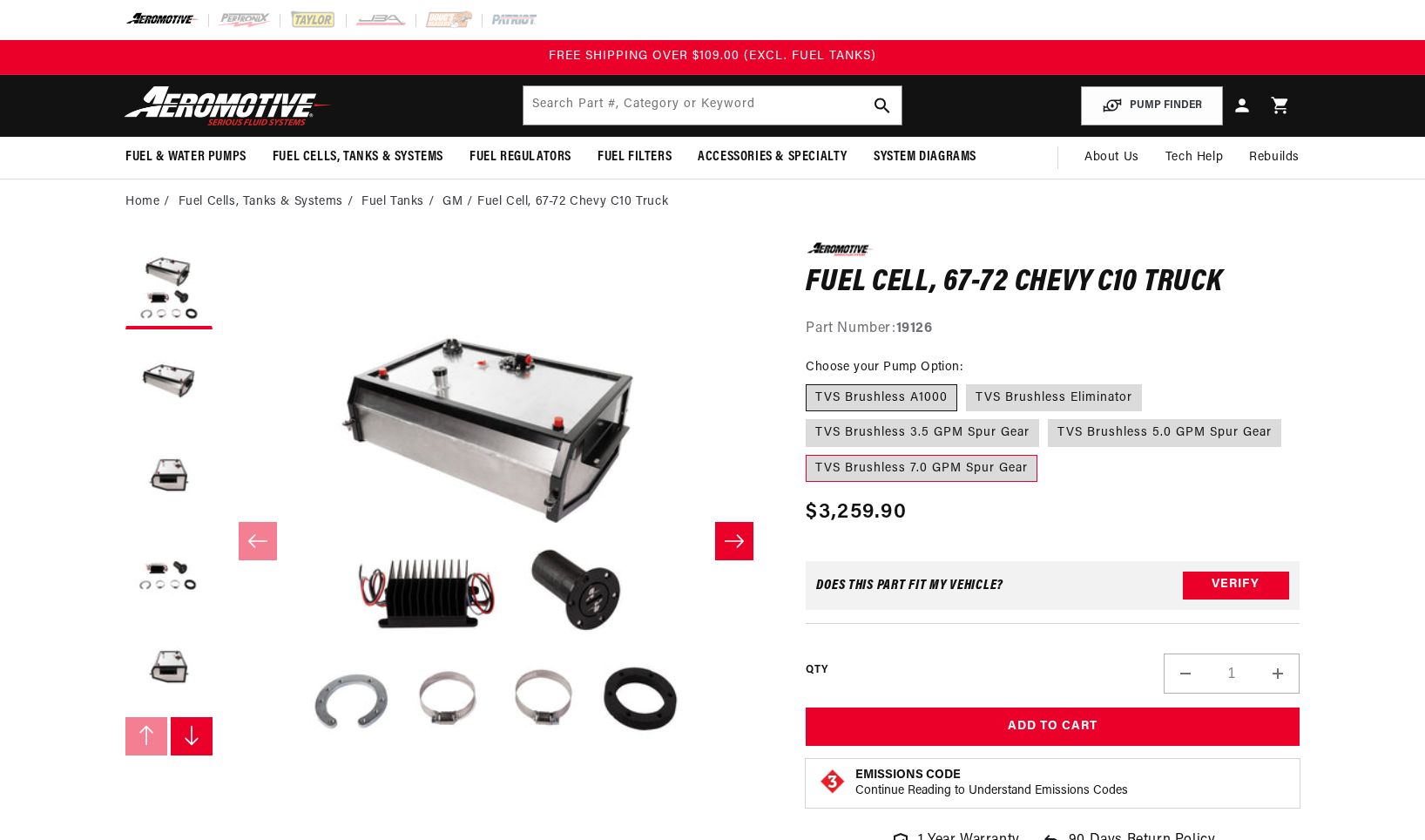
click at [873, 392] on label "TVS Brushless A1000" at bounding box center [882, 399] width 151 height 28
click at [811, 382] on input "TVS Brushless A1000" at bounding box center [810, 381] width 1 height 1
radio input "true"
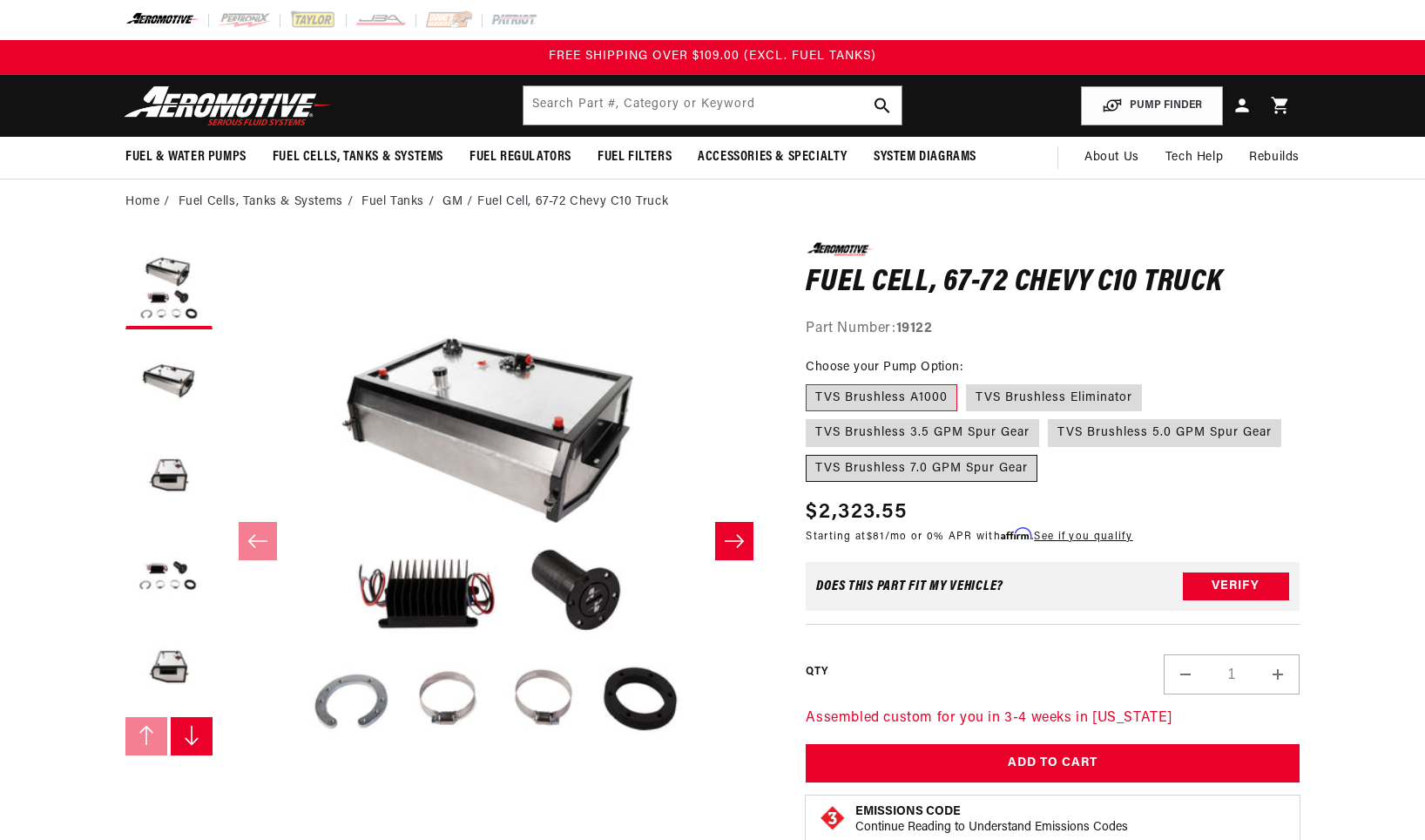
click at [898, 482] on label "TVS Brushless 7.0 GPM Spur Gear" at bounding box center [921, 469] width 232 height 28
click at [1290, 417] on input "TVS Brushless 7.0 GPM Spur Gear" at bounding box center [1290, 416] width 1 height 1
radio input "true"
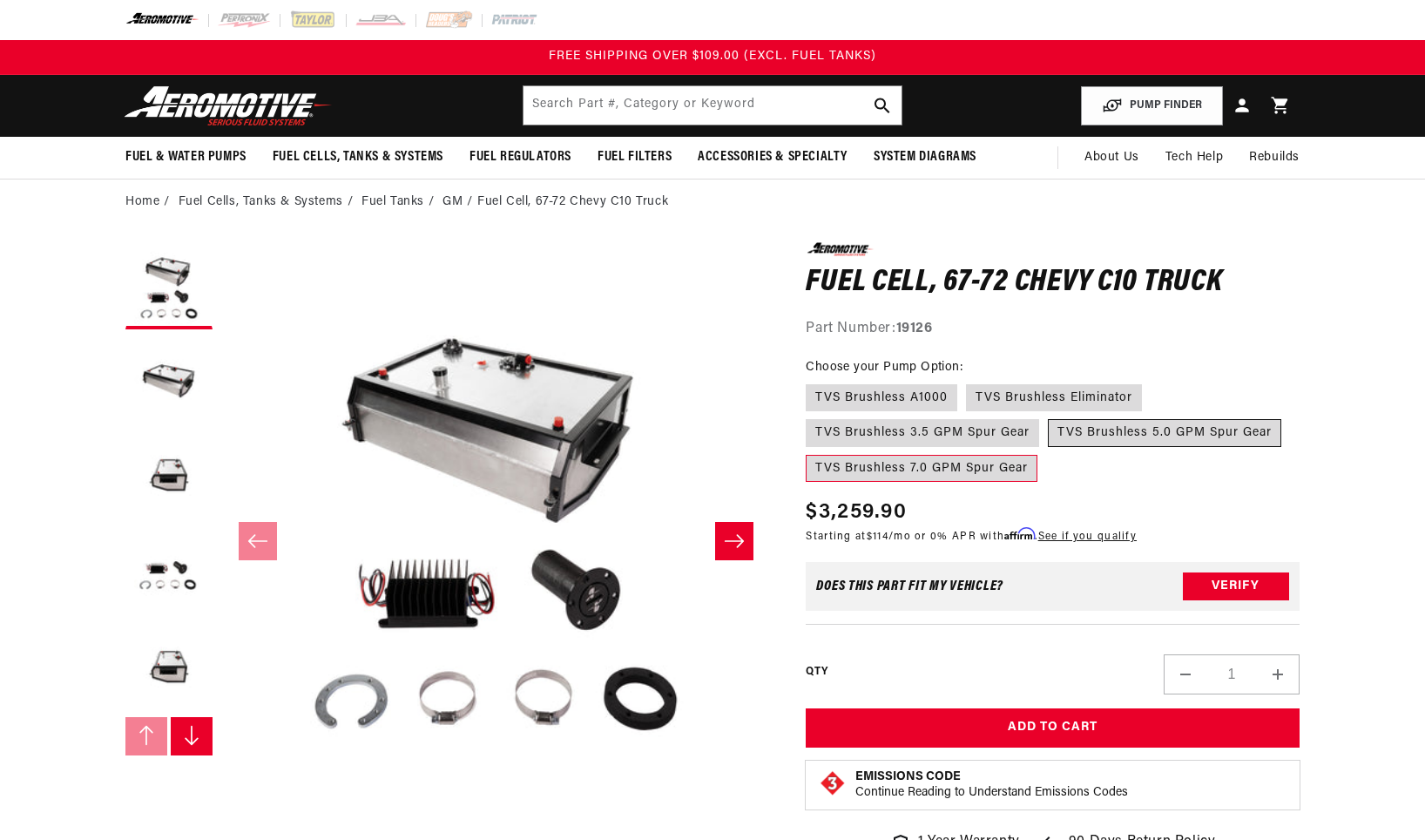
click at [1143, 423] on label "TVS Brushless 5.0 GPM Spur Gear" at bounding box center [1164, 433] width 233 height 28
click at [1049, 417] on input "TVS Brushless 5.0 GPM Spur Gear" at bounding box center [1048, 416] width 1 height 1
radio input "true"
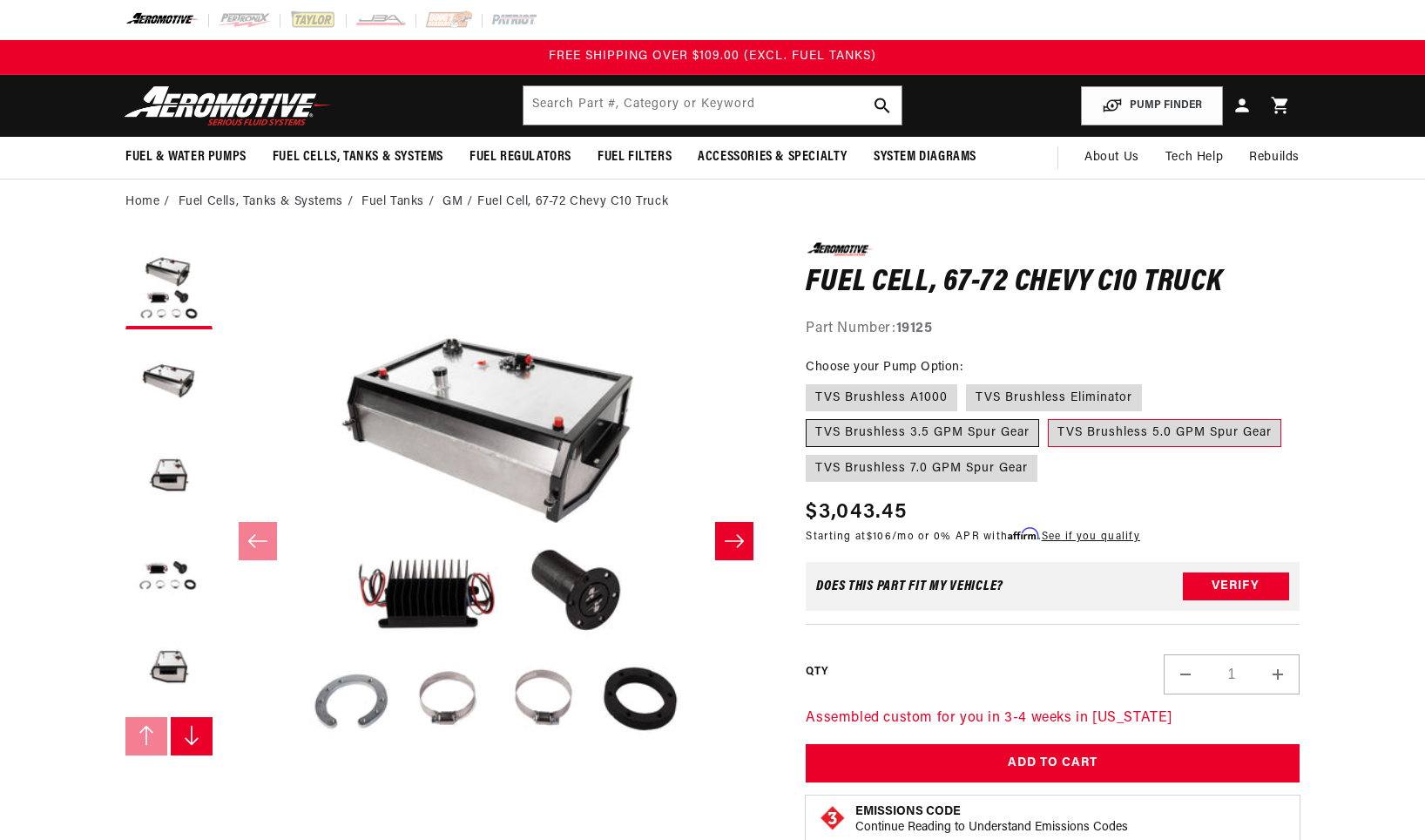
click at [928, 434] on label "TVS Brushless 3.5 GPM Spur Gear" at bounding box center [922, 433] width 233 height 28
click at [1151, 382] on input "TVS Brushless 3.5 GPM Spur Gear" at bounding box center [1151, 381] width 1 height 1
radio input "true"
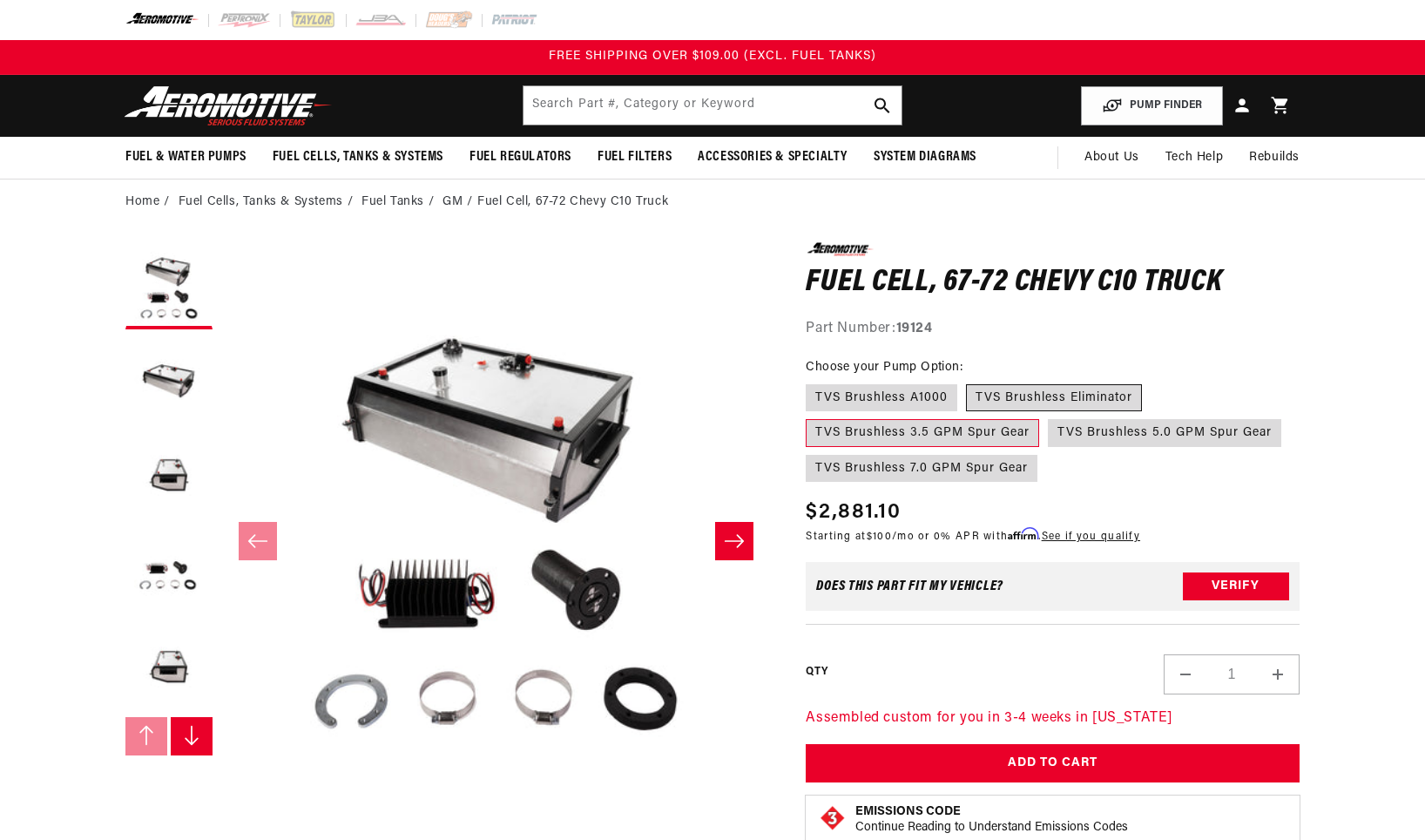
click at [1008, 392] on label "TVS Brushless Eliminator" at bounding box center [1054, 399] width 176 height 28
click at [967, 382] on input "TVS Brushless Eliminator" at bounding box center [966, 381] width 1 height 1
radio input "true"
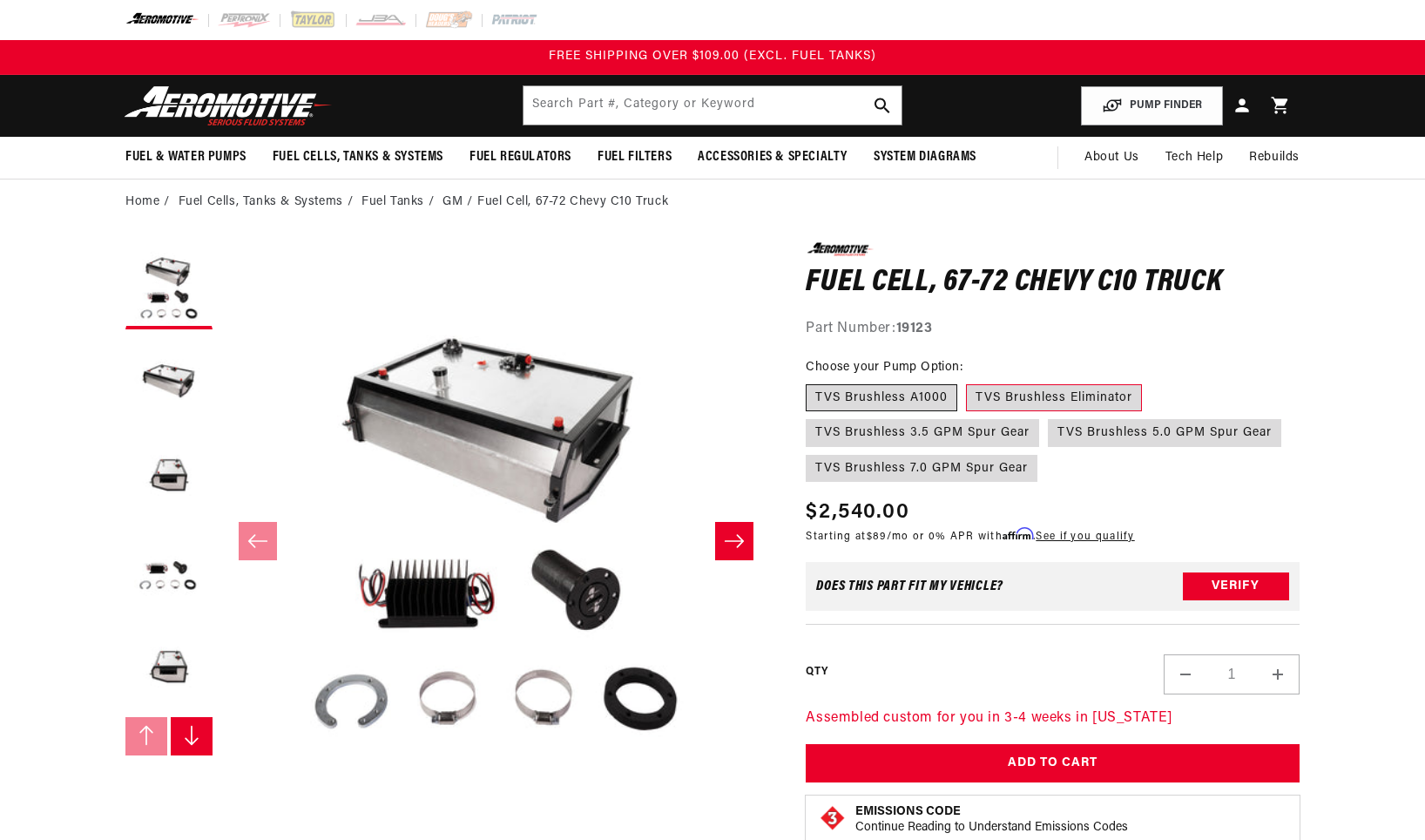
click at [918, 386] on label "TVS Brushless A1000" at bounding box center [882, 399] width 151 height 28
click at [811, 382] on input "TVS Brushless A1000" at bounding box center [810, 381] width 1 height 1
radio input "true"
click at [189, 403] on button "Load image 2 in gallery view" at bounding box center [169, 382] width 87 height 87
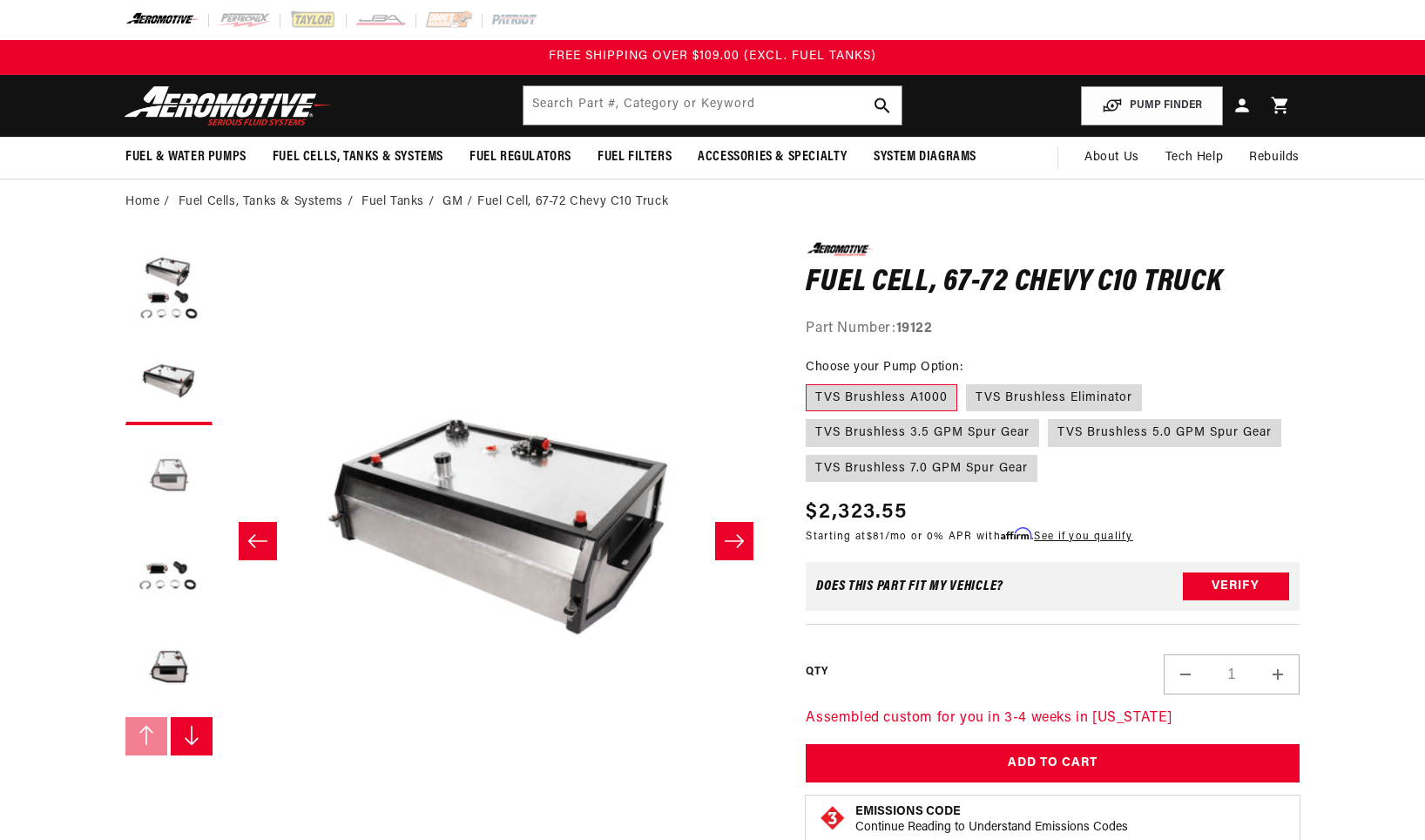
scroll to position [0, 550]
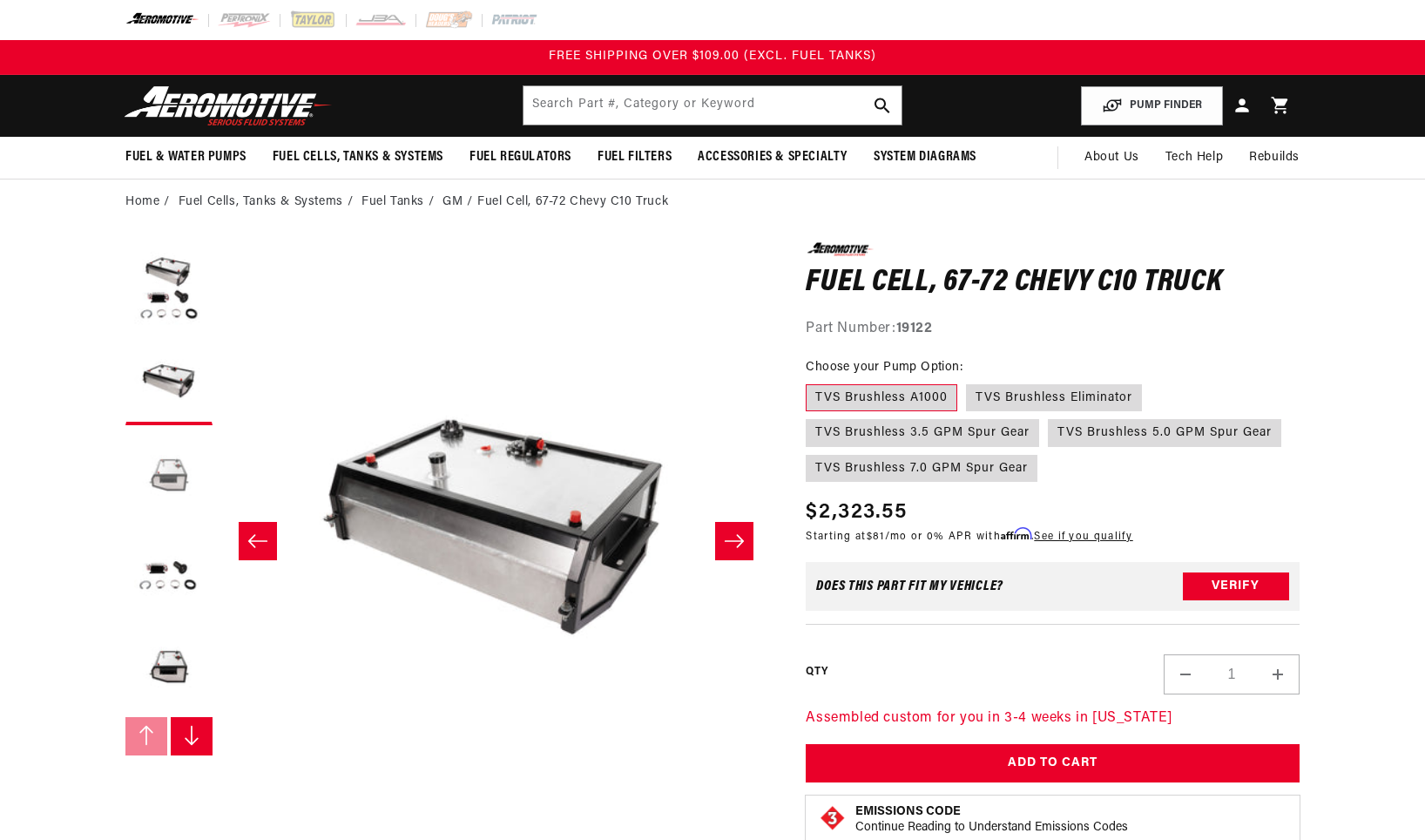
click at [169, 463] on button "Load image 3 in gallery view" at bounding box center [169, 477] width 87 height 87
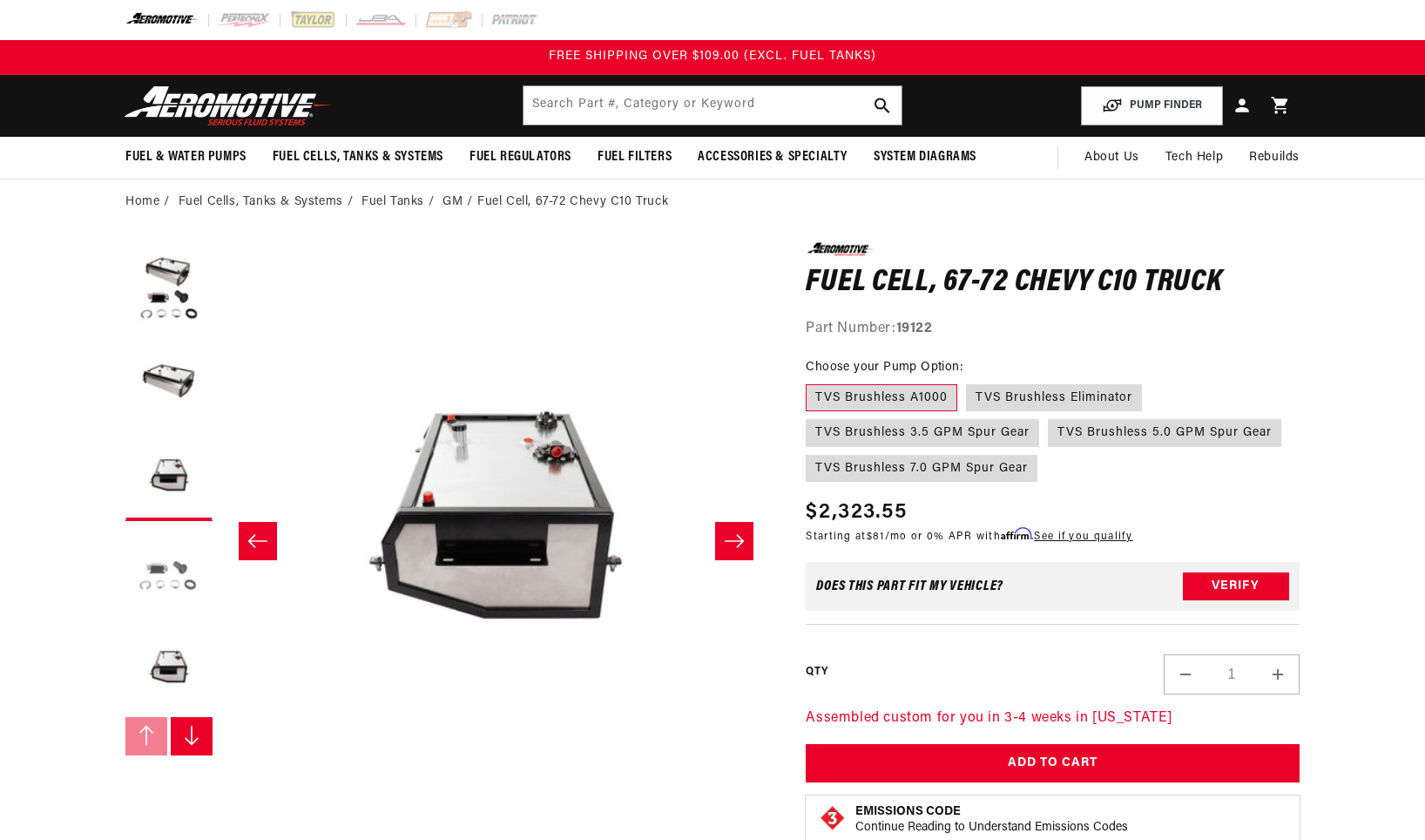
click at [171, 557] on button "Load image 4 in gallery view" at bounding box center [169, 574] width 87 height 87
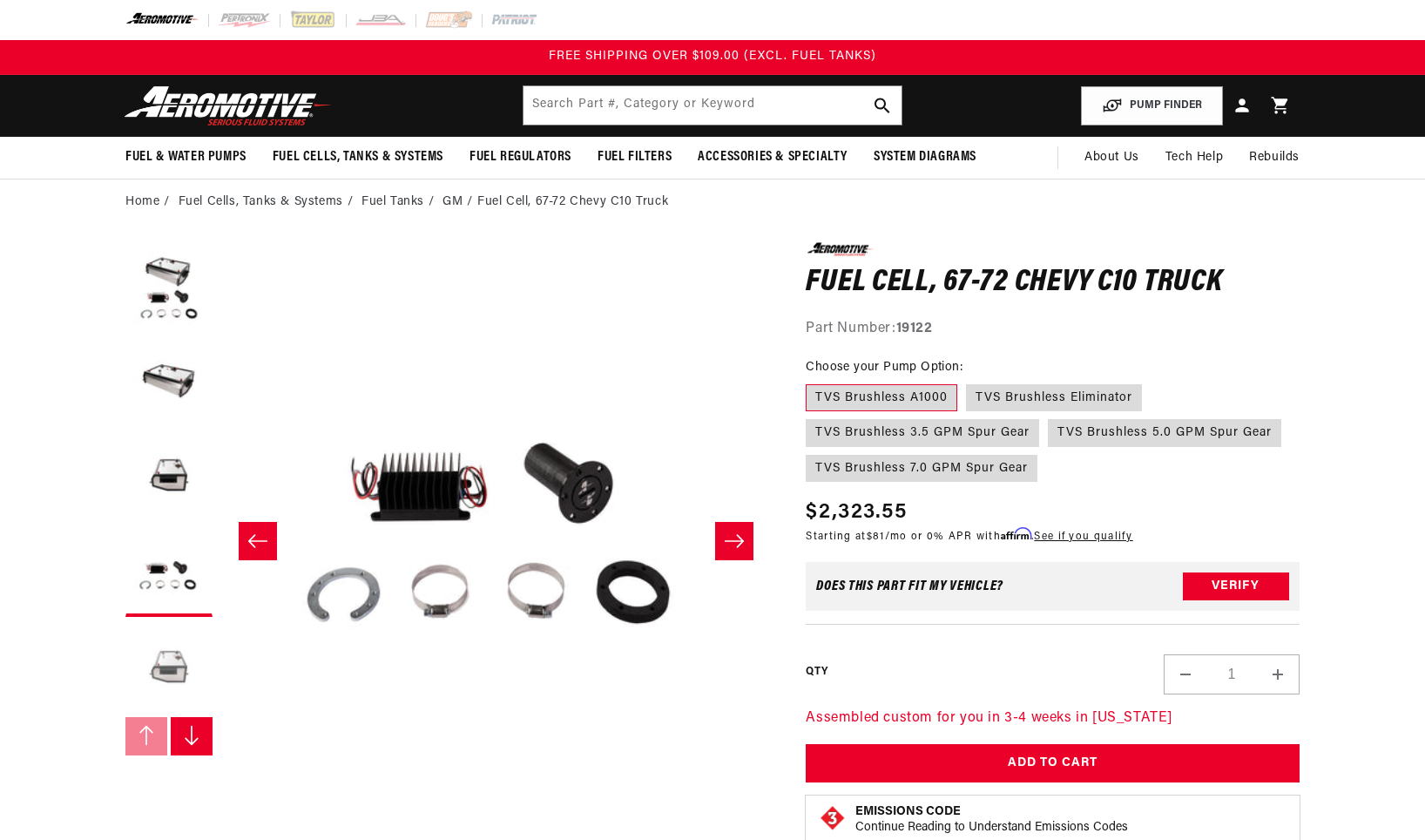
click at [169, 653] on button "Load image 5 in gallery view" at bounding box center [169, 669] width 87 height 87
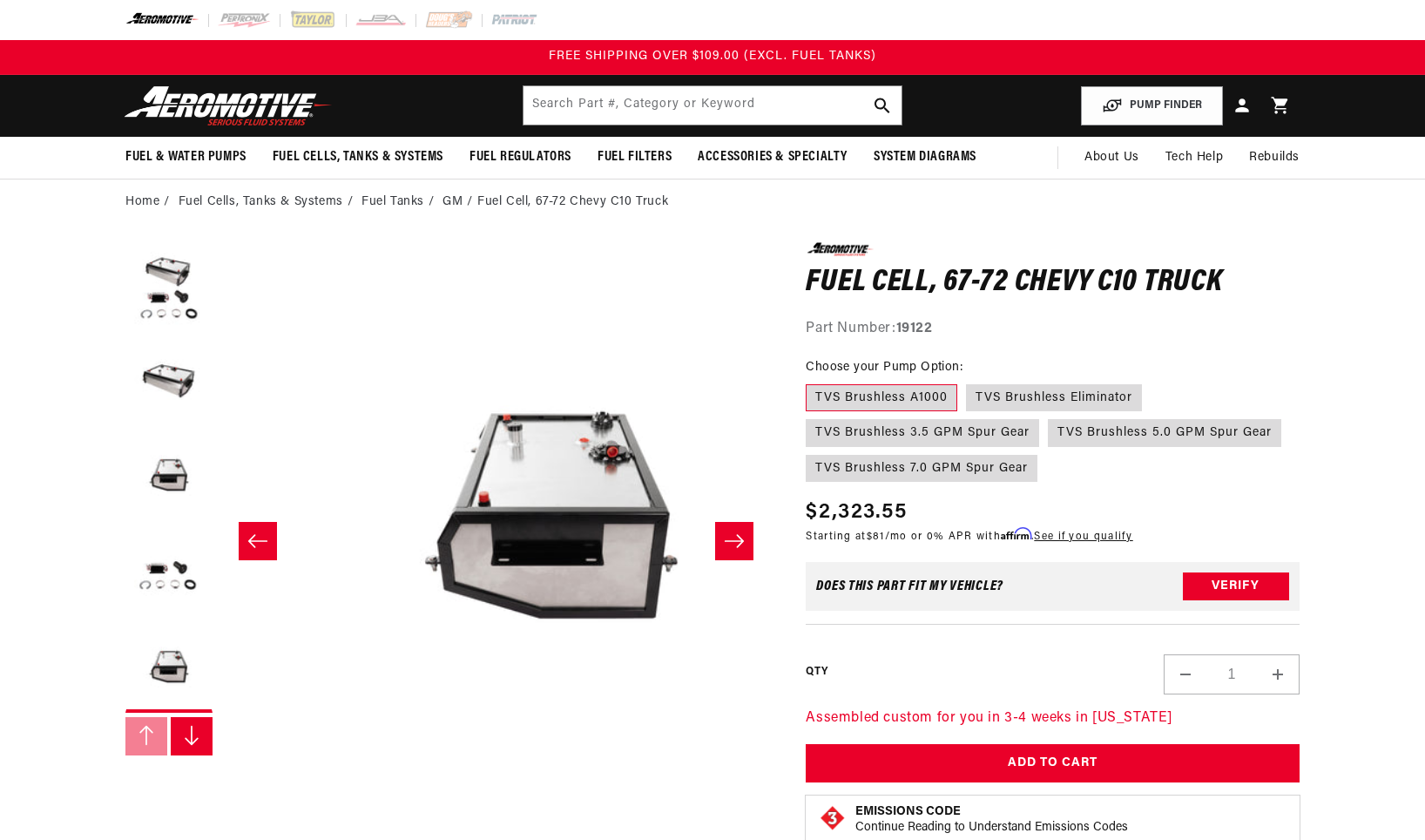
scroll to position [0, 2201]
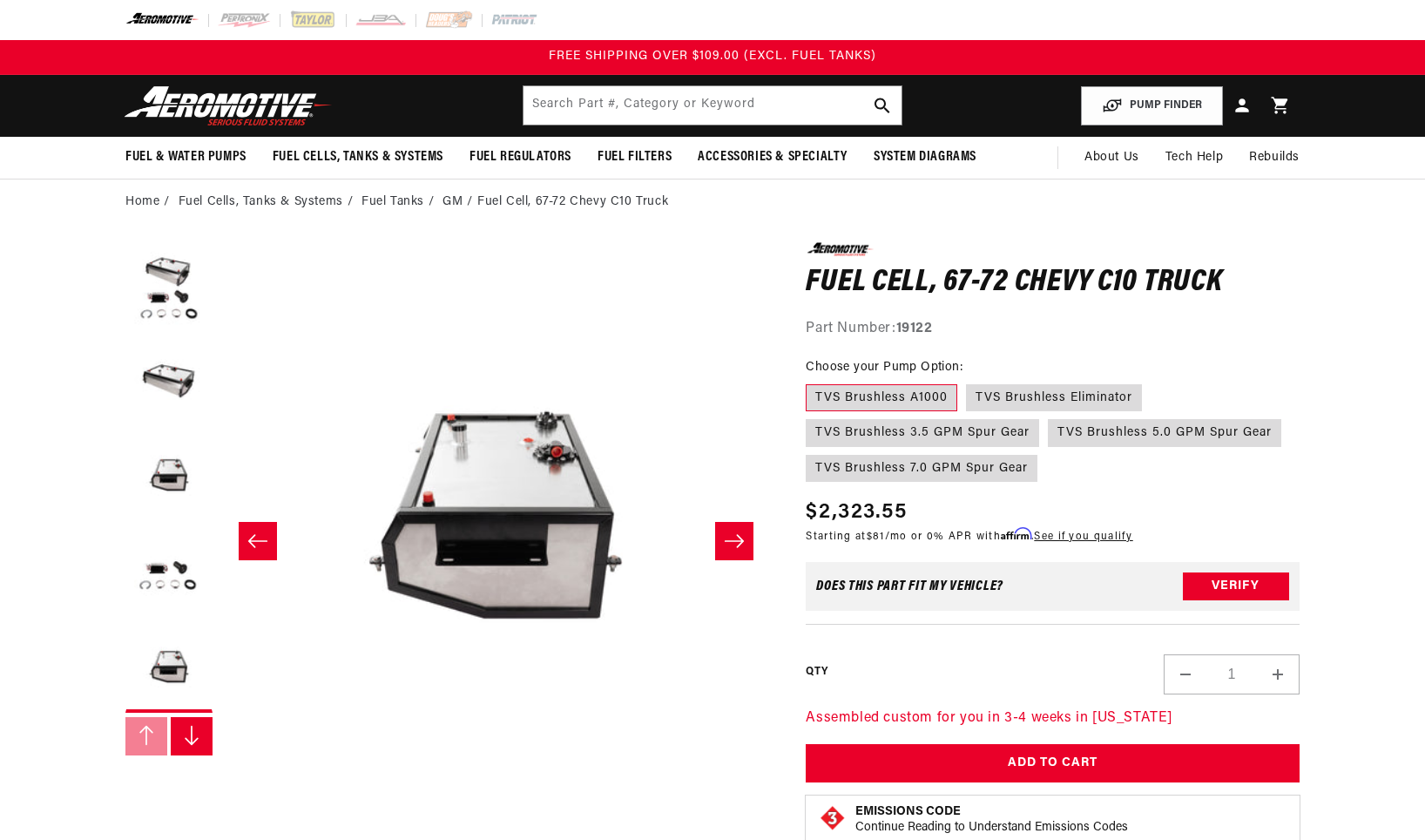
click at [184, 742] on icon "Slide right" at bounding box center [192, 735] width 17 height 21
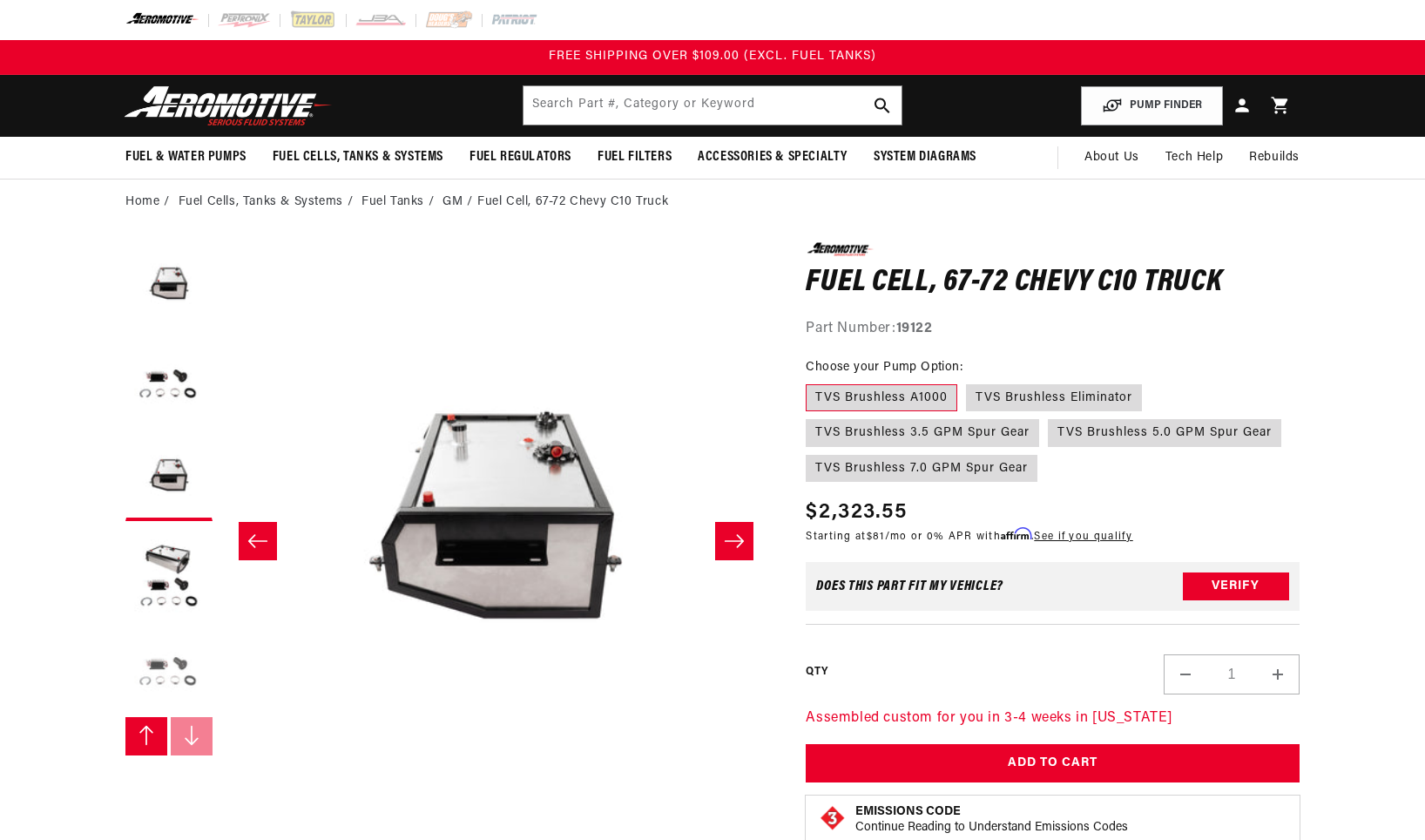
click at [178, 664] on button "Load image 7 in gallery view" at bounding box center [169, 669] width 87 height 87
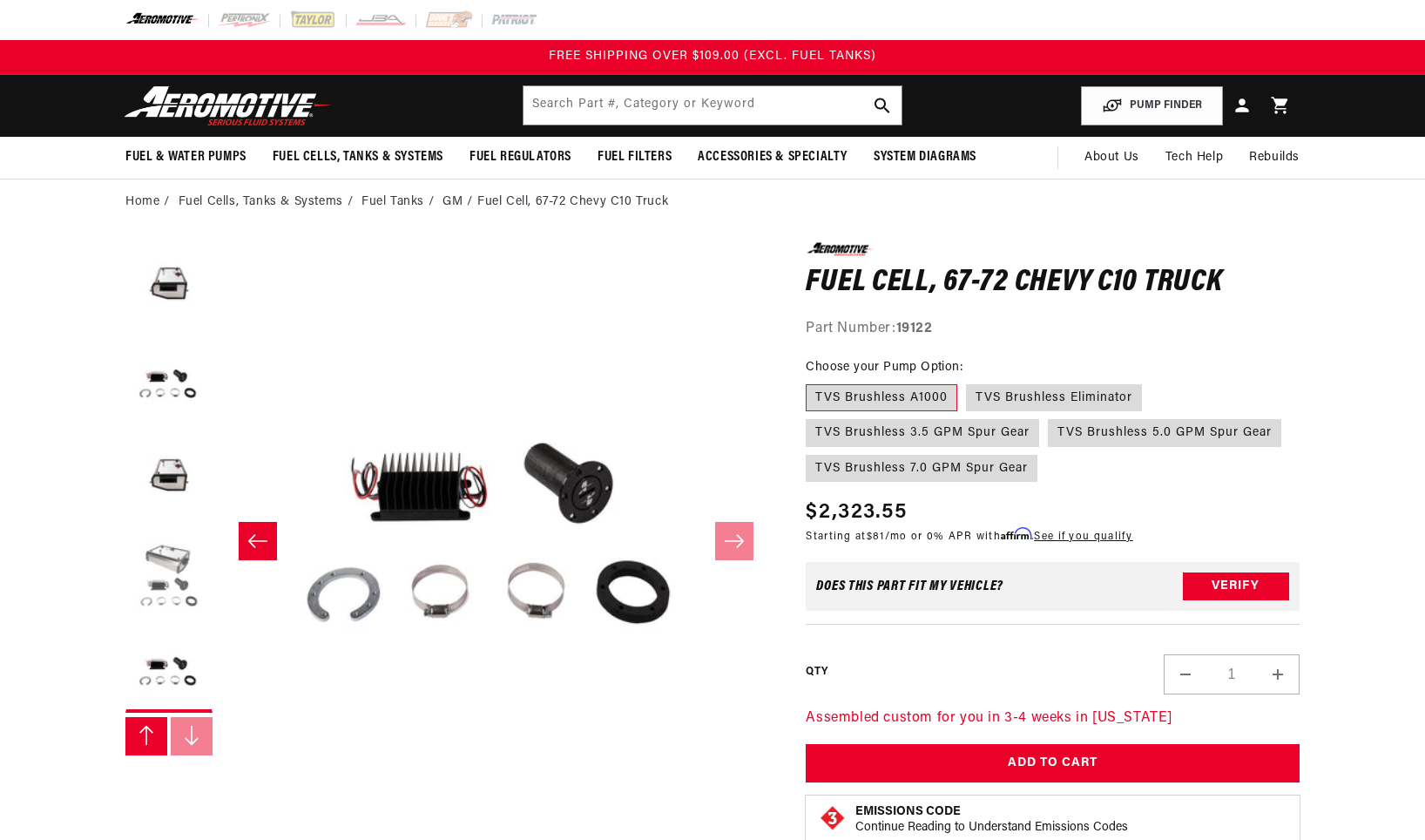
click at [178, 571] on button "Load image 6 in gallery view" at bounding box center [169, 574] width 87 height 87
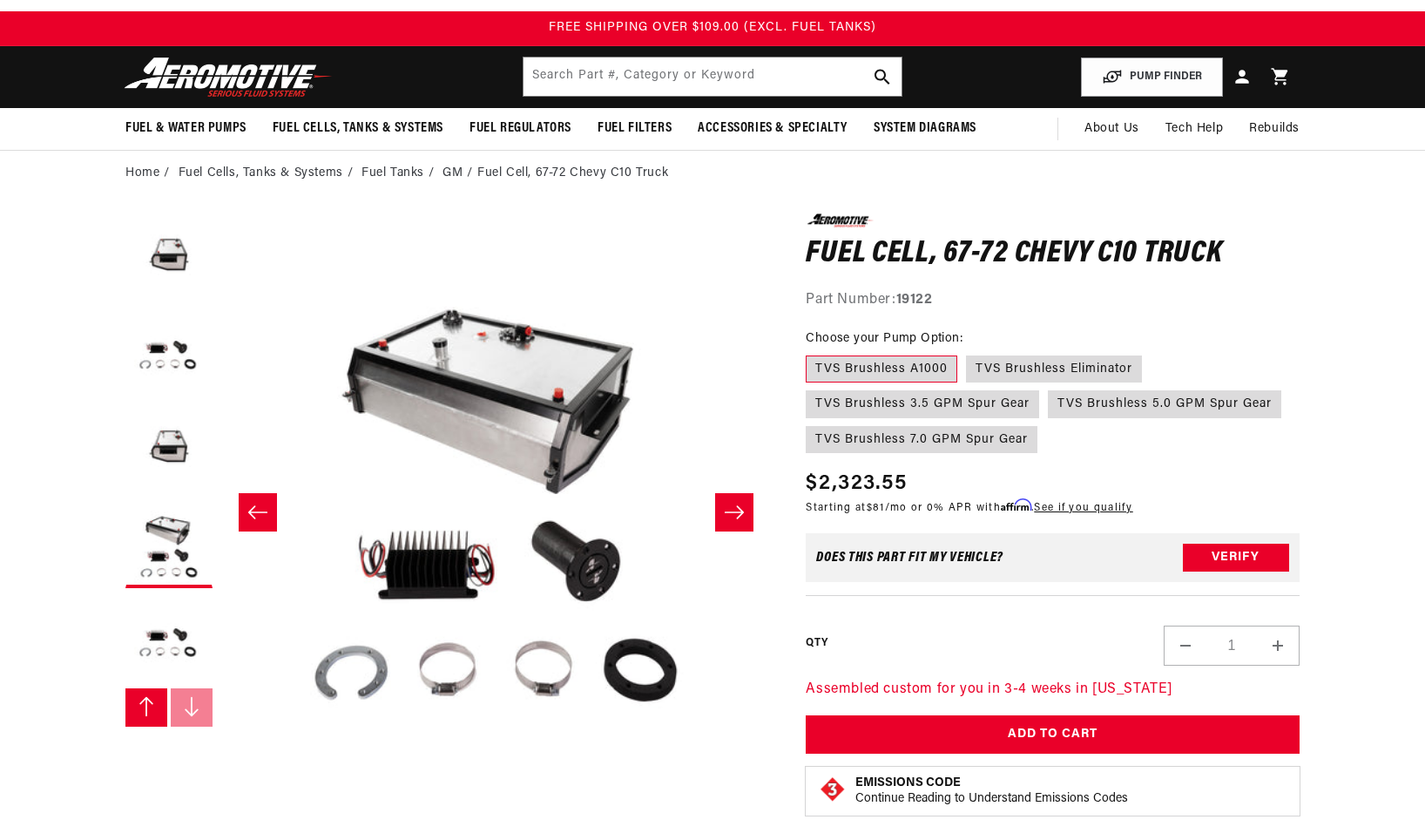
scroll to position [0, 0]
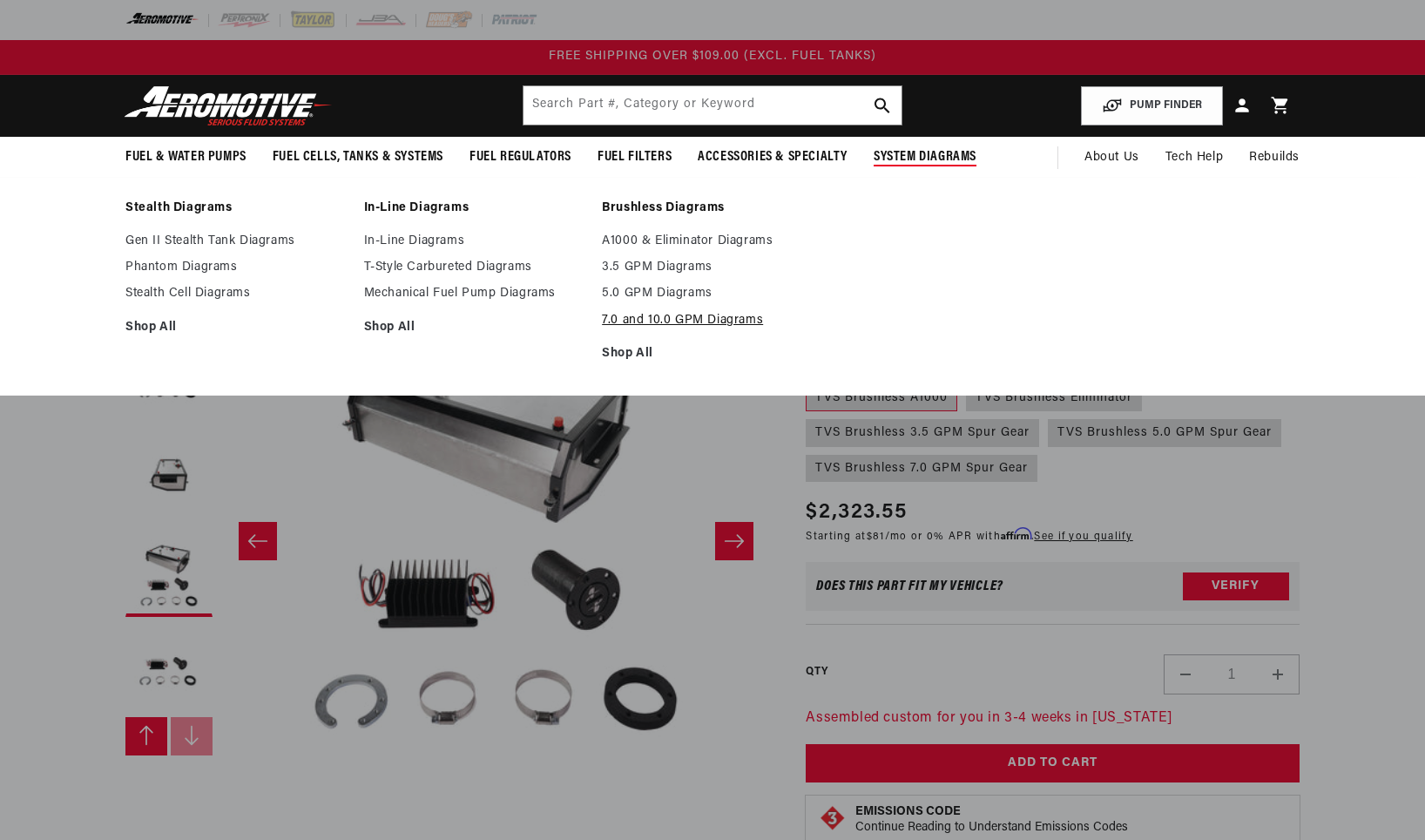
click at [712, 317] on link "7.0 and 10.0 GPM Diagrams" at bounding box center [712, 320] width 221 height 16
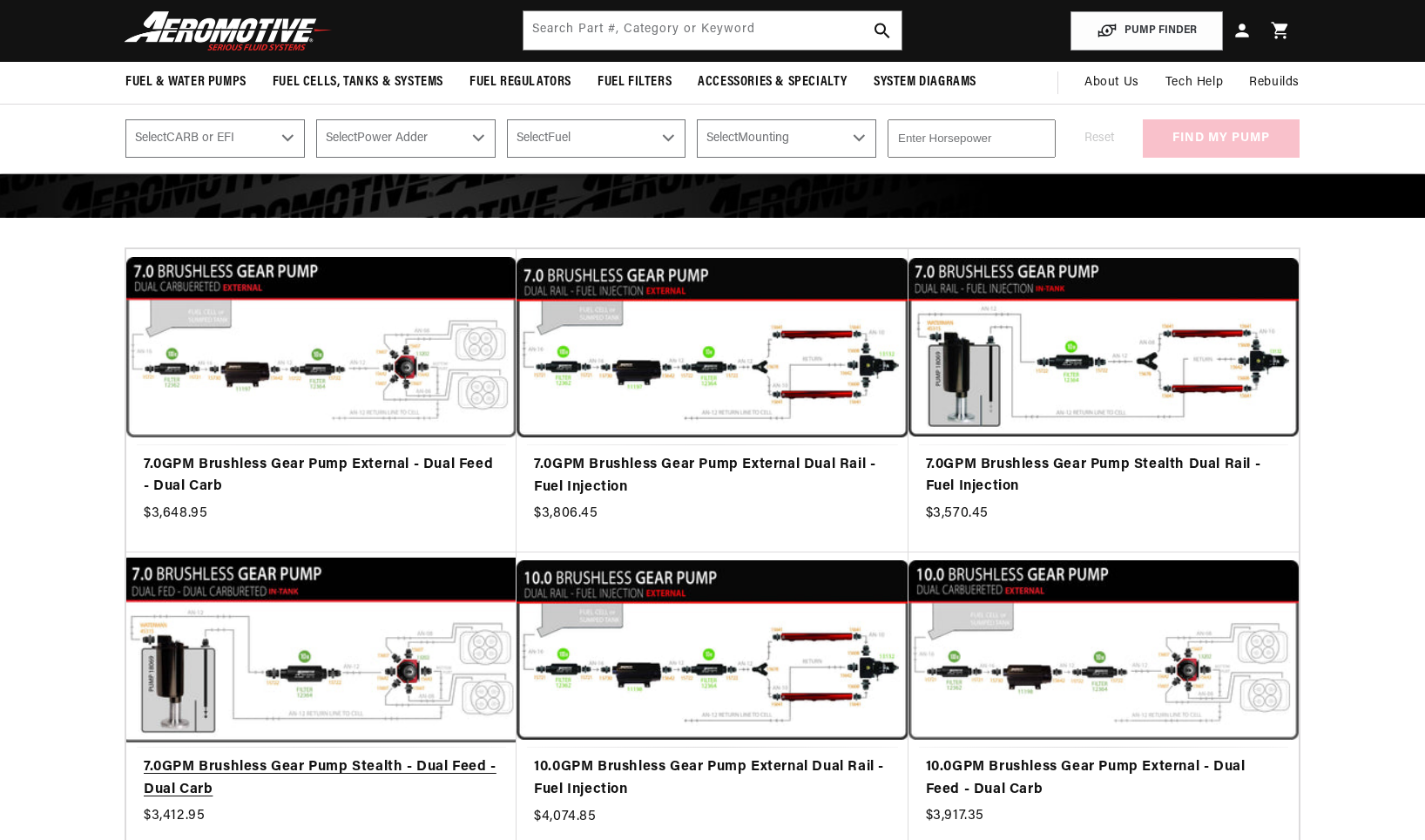
scroll to position [174, 0]
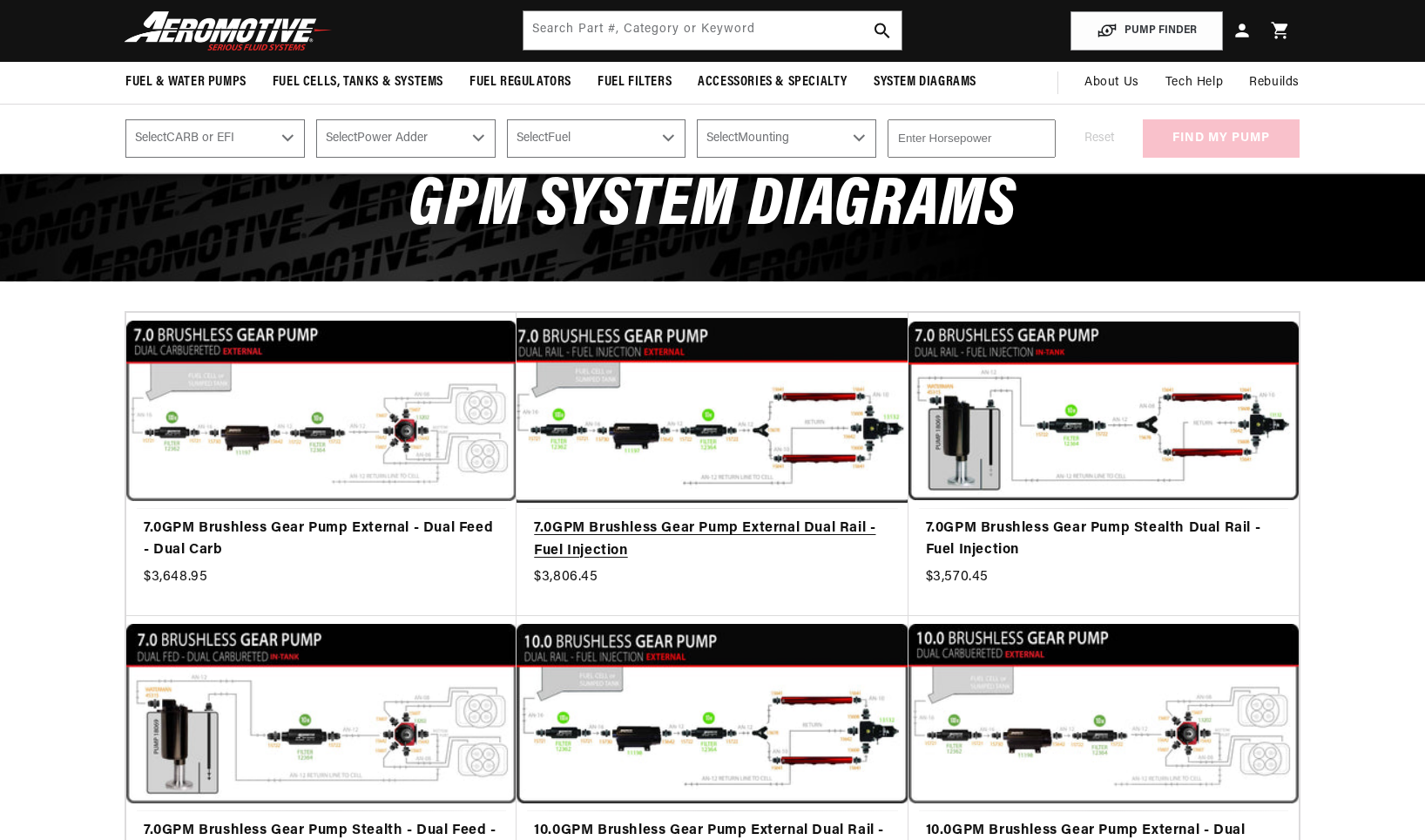
click at [764, 518] on link "7.0GPM Brushless Gear Pump External Dual Rail - Fuel Injection" at bounding box center [712, 540] width 356 height 44
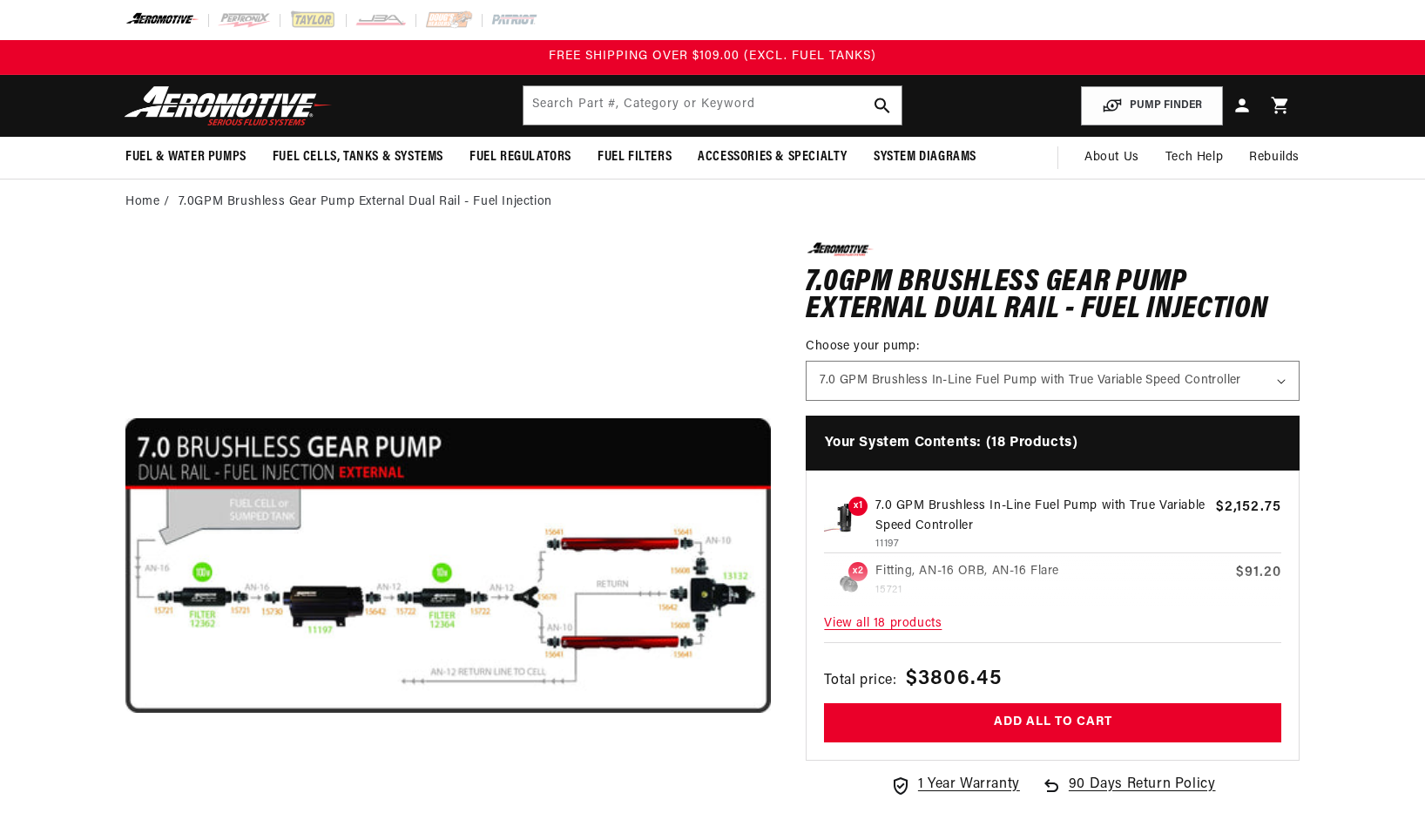
click at [914, 626] on span "View all 18 products" at bounding box center [1053, 625] width 457 height 38
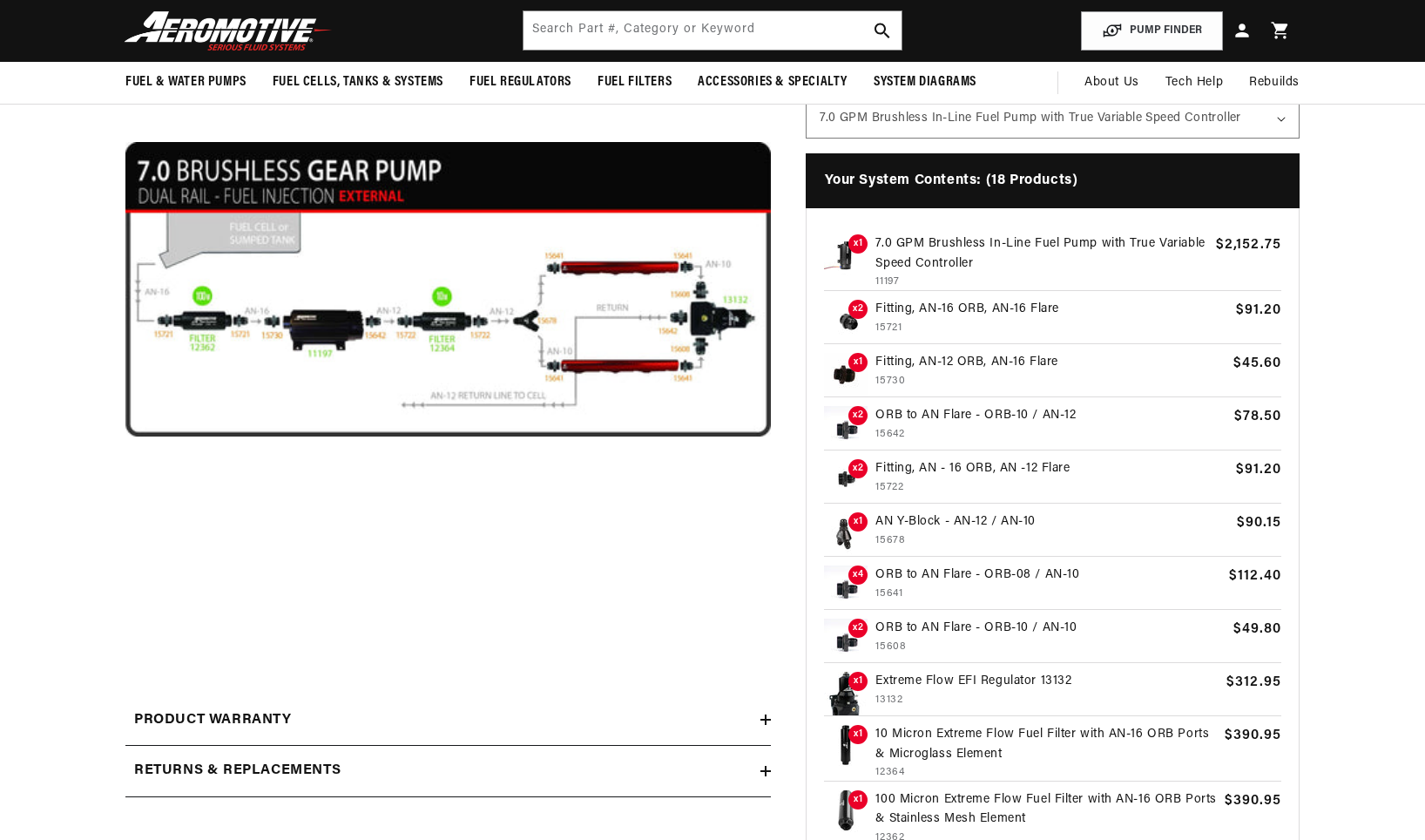
scroll to position [523, 0]
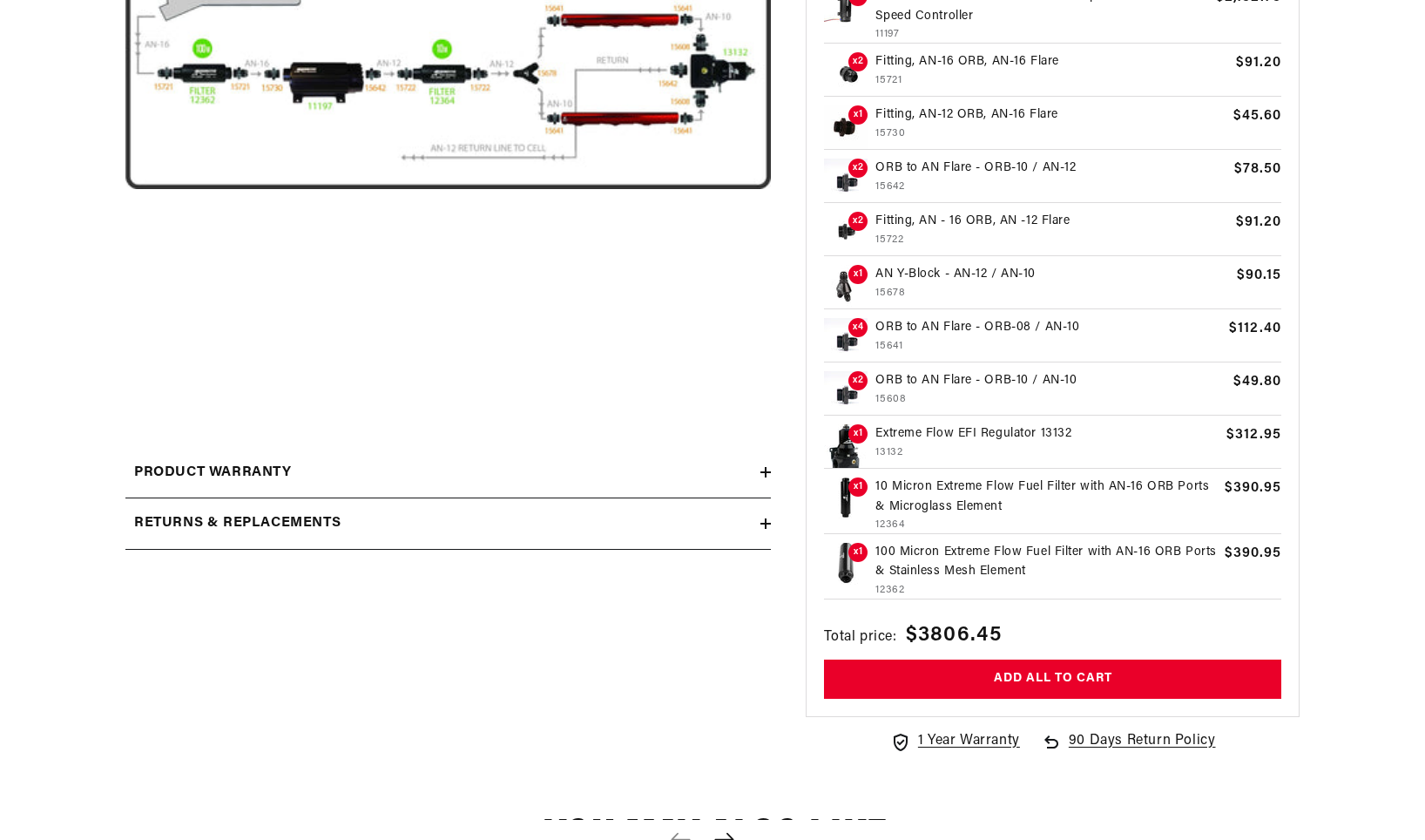
click at [940, 430] on p "Extreme Flow EFI Regulator 13132" at bounding box center [1047, 434] width 343 height 19
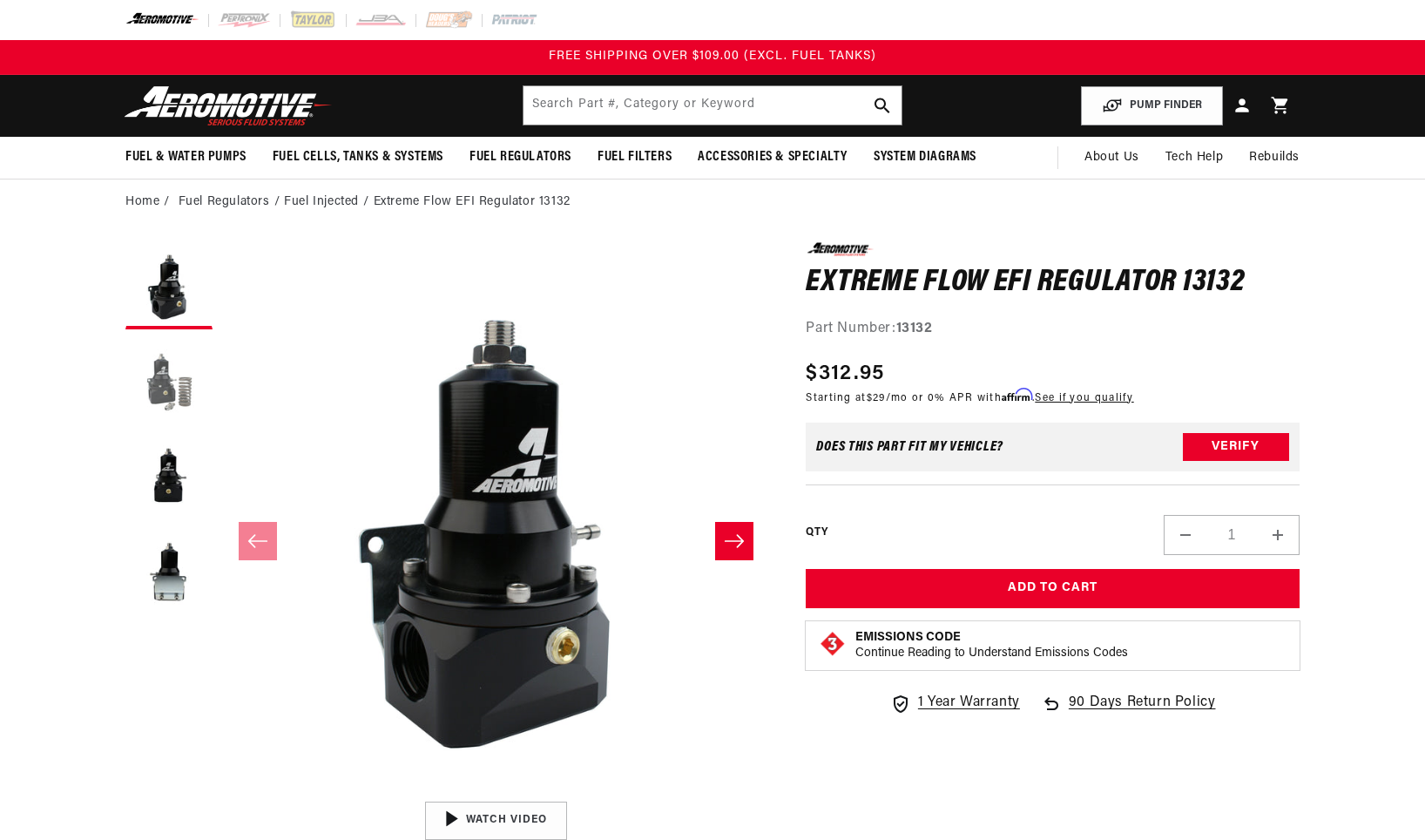
click at [193, 386] on button "Load image 2 in gallery view" at bounding box center [169, 382] width 87 height 87
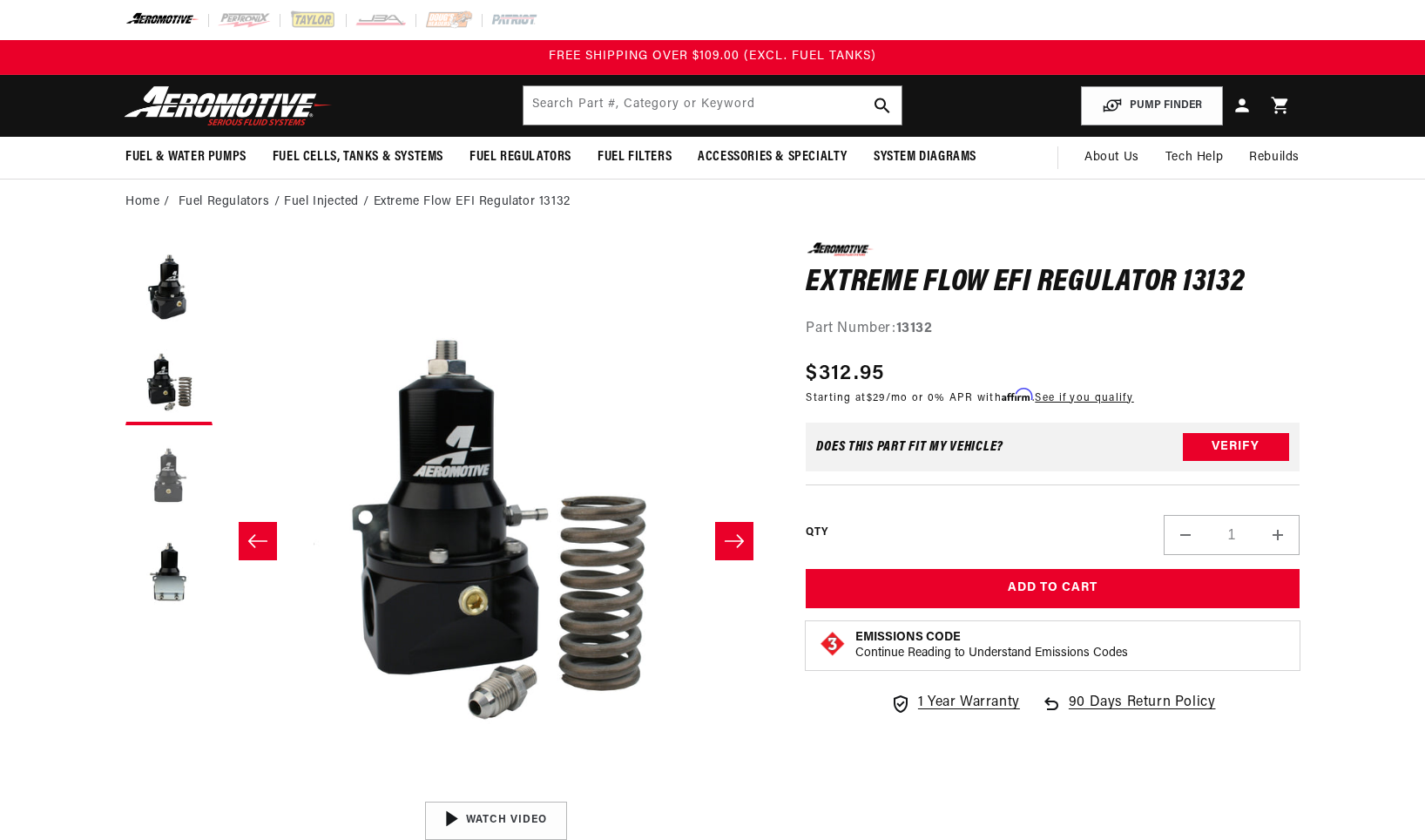
click at [161, 461] on button "Load image 3 in gallery view" at bounding box center [169, 477] width 87 height 87
